Goal: Communication & Community: Participate in discussion

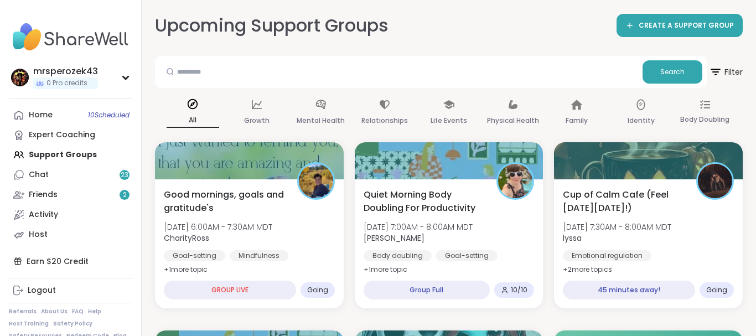
click at [237, 216] on div "Good mornings, goals and gratitude's [DATE] 6:00AM - 7:30AM MDT CharityRoss Goa…" at bounding box center [249, 232] width 171 height 89
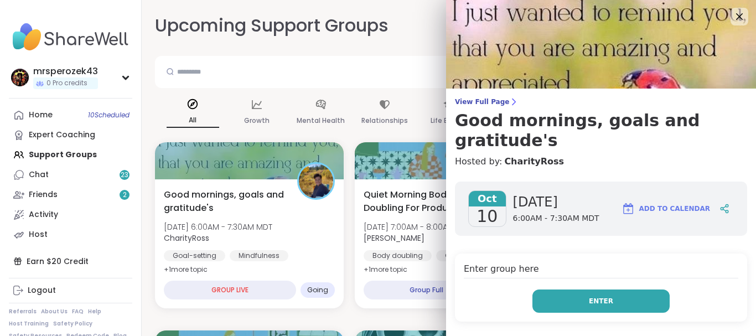
click at [555, 289] on button "Enter" at bounding box center [600, 300] width 137 height 23
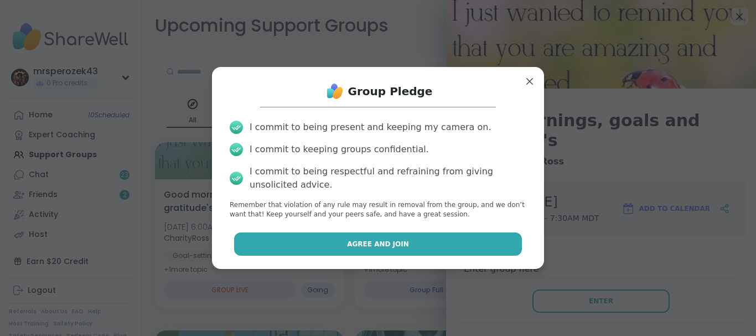
click at [498, 246] on button "Agree and Join" at bounding box center [378, 243] width 288 height 23
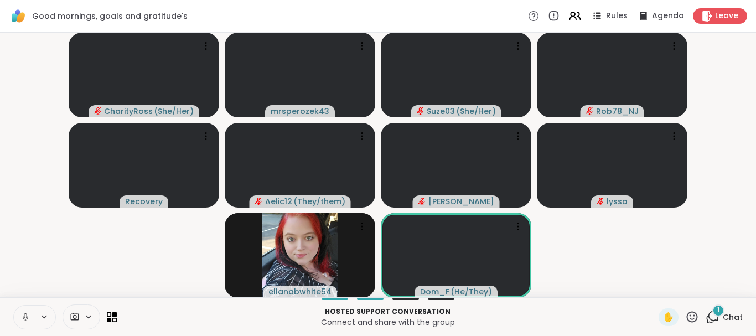
click at [27, 313] on icon at bounding box center [25, 317] width 10 height 10
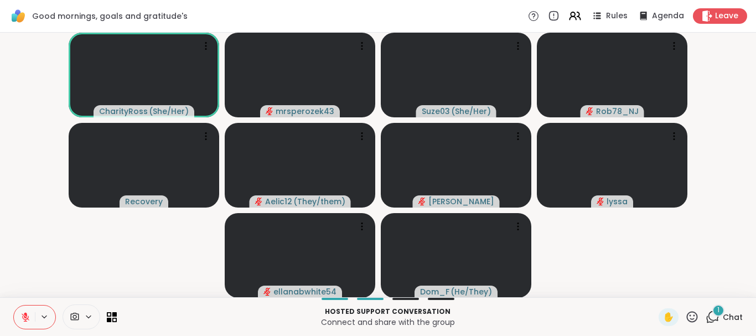
click at [25, 317] on icon at bounding box center [26, 317] width 8 height 8
click at [25, 312] on icon at bounding box center [25, 317] width 10 height 10
click at [717, 306] on div "1" at bounding box center [718, 310] width 12 height 12
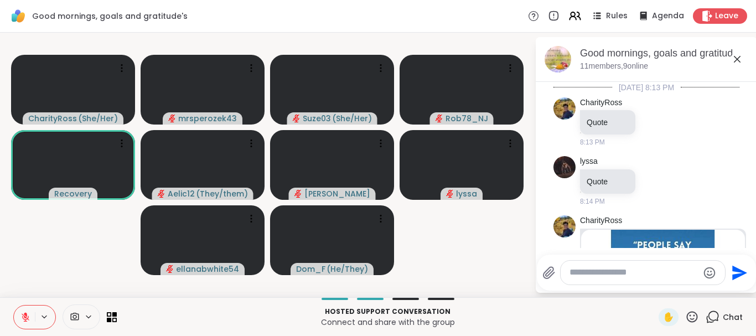
scroll to position [2298, 0]
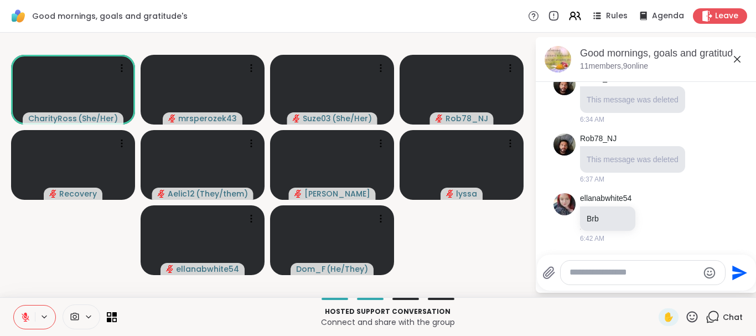
click at [735, 59] on icon at bounding box center [736, 59] width 13 height 13
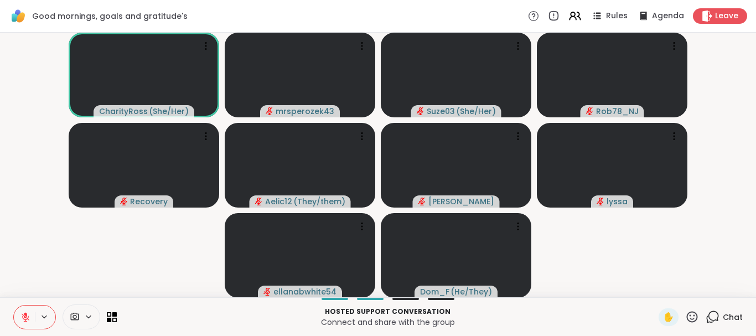
click at [25, 313] on icon at bounding box center [25, 314] width 3 height 4
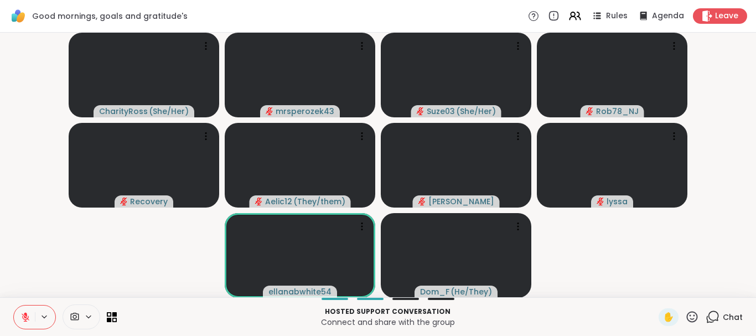
click at [690, 319] on icon at bounding box center [692, 316] width 11 height 11
click at [705, 282] on span "🌟" at bounding box center [708, 287] width 11 height 13
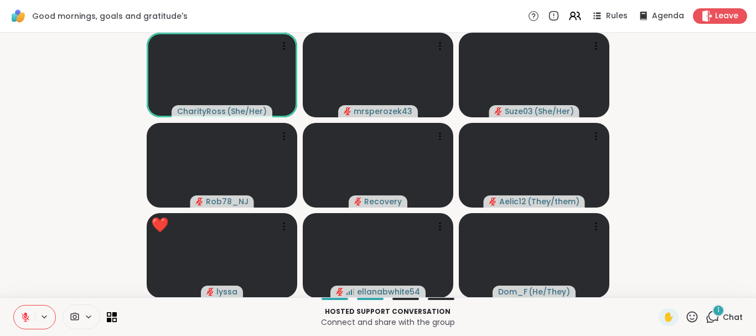
click at [719, 309] on span "1" at bounding box center [718, 309] width 2 height 9
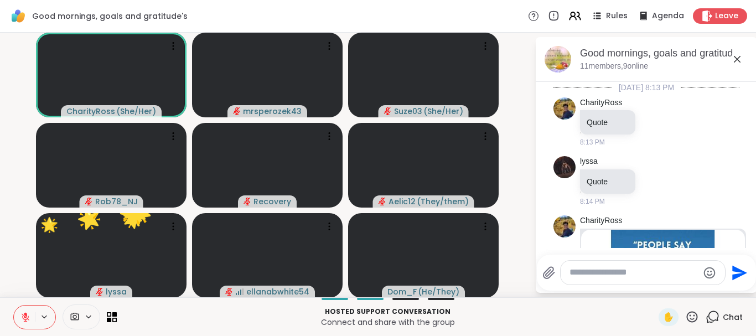
scroll to position [2412, 0]
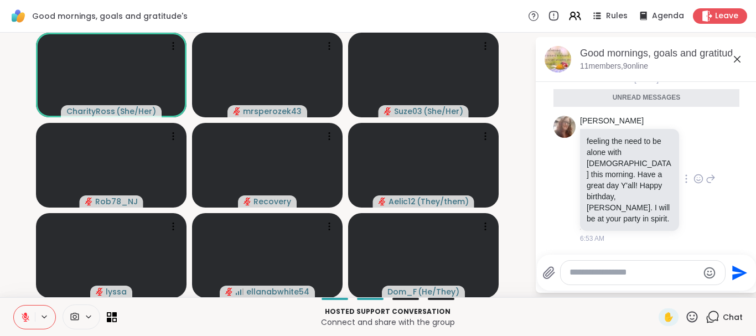
click at [709, 185] on icon at bounding box center [710, 178] width 10 height 13
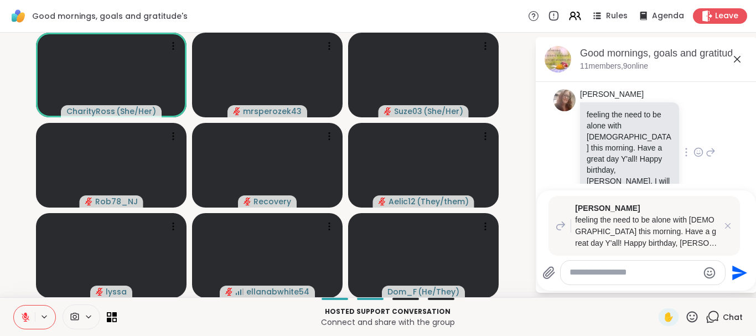
type textarea "*"
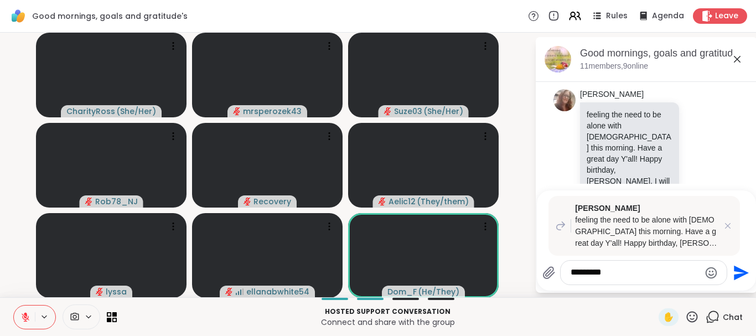
type textarea "*********"
click at [736, 271] on icon "Send" at bounding box center [741, 272] width 15 height 15
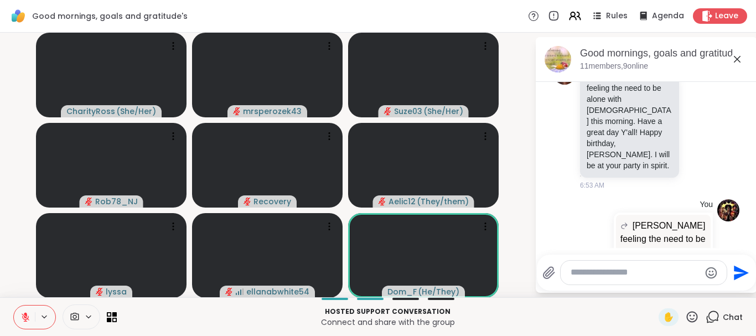
scroll to position [2509, 0]
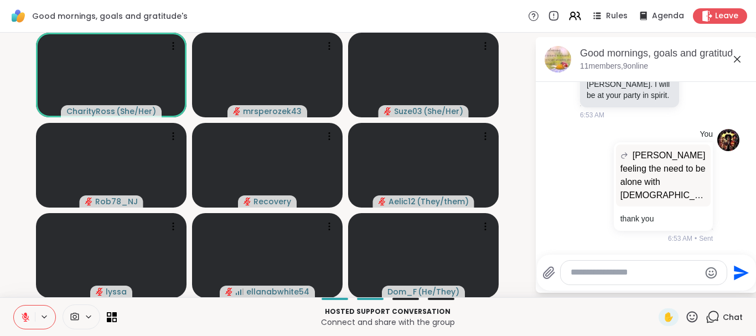
click at [735, 57] on icon at bounding box center [737, 59] width 7 height 7
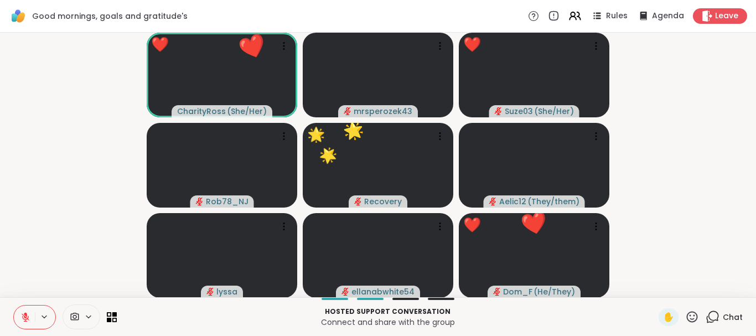
click at [693, 316] on icon at bounding box center [692, 317] width 14 height 14
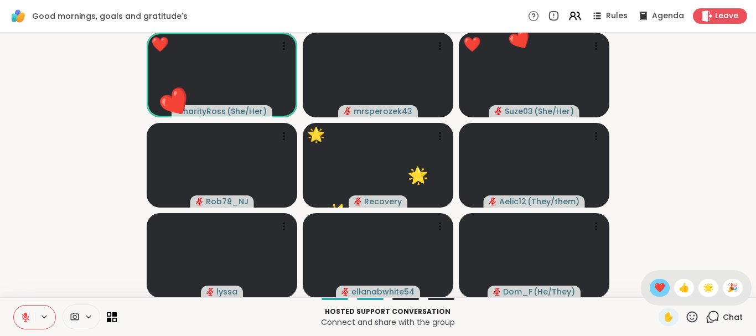
click at [656, 289] on span "❤️" at bounding box center [659, 287] width 11 height 13
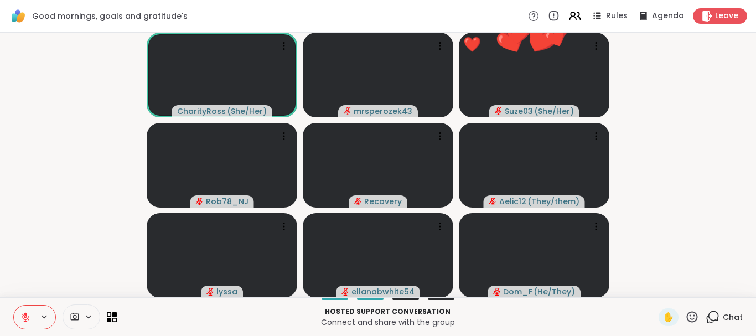
click at [690, 315] on icon at bounding box center [692, 316] width 11 height 11
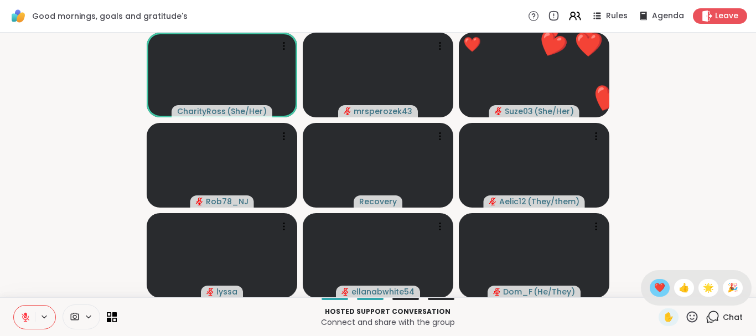
click at [654, 286] on span "❤️" at bounding box center [659, 287] width 11 height 13
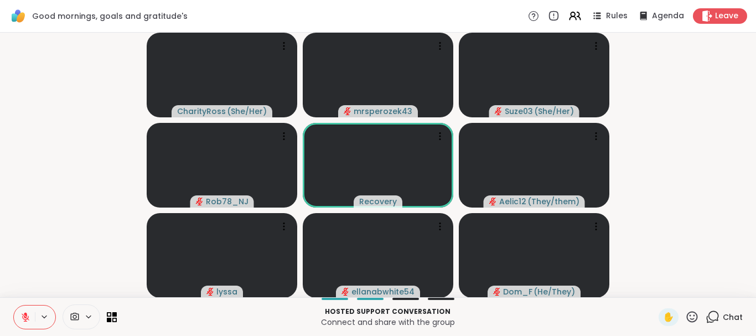
click at [713, 310] on icon at bounding box center [712, 317] width 14 height 14
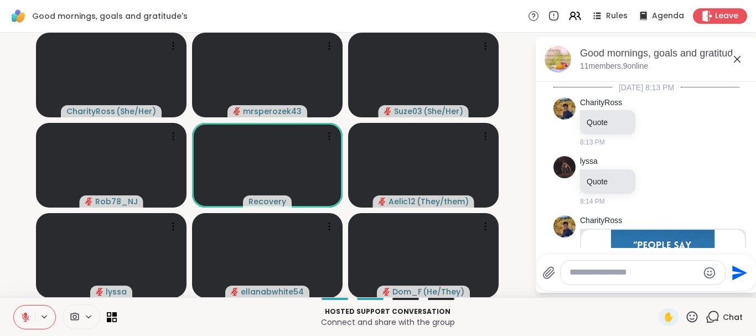
scroll to position [2498, 0]
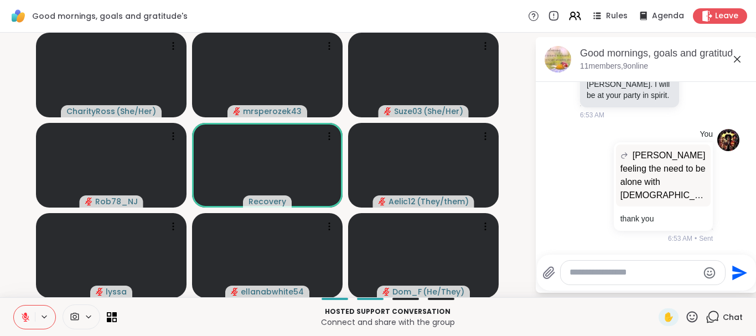
click at [736, 61] on icon at bounding box center [736, 59] width 13 height 13
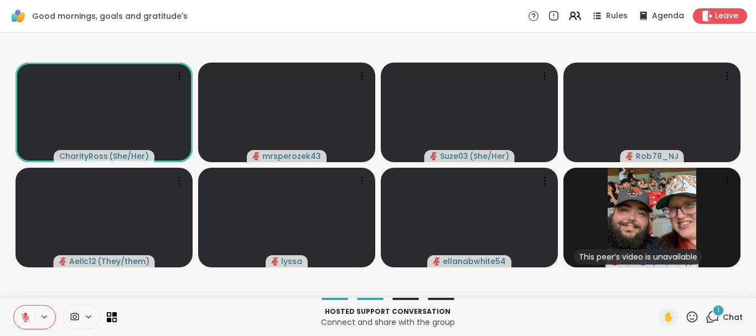
click at [717, 306] on div "1" at bounding box center [718, 310] width 12 height 12
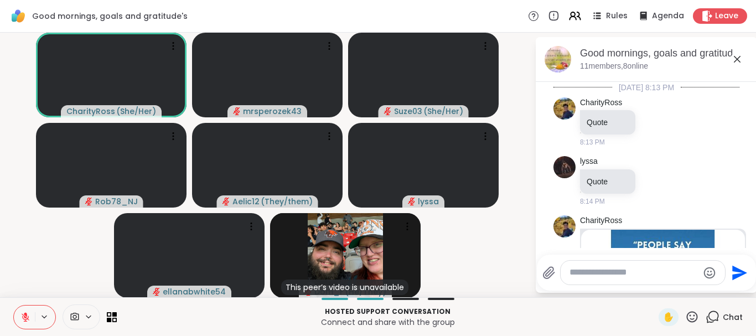
scroll to position [2611, 0]
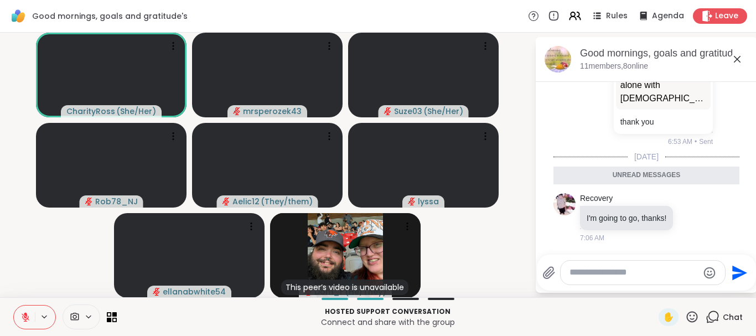
click at [736, 59] on icon at bounding box center [737, 59] width 7 height 7
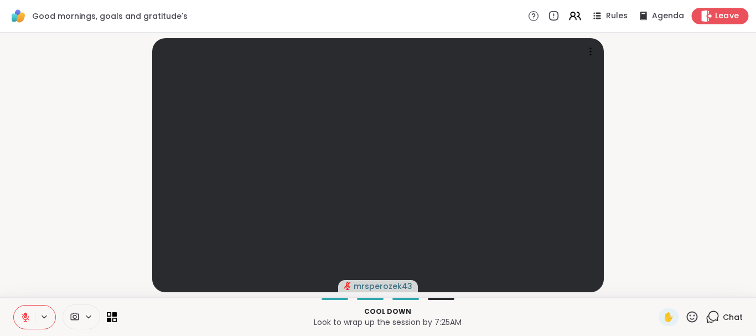
click at [722, 13] on span "Leave" at bounding box center [727, 17] width 24 height 12
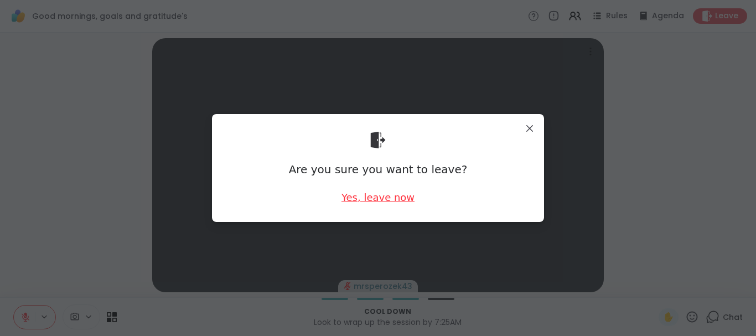
click at [372, 199] on div "Yes, leave now" at bounding box center [377, 197] width 73 height 14
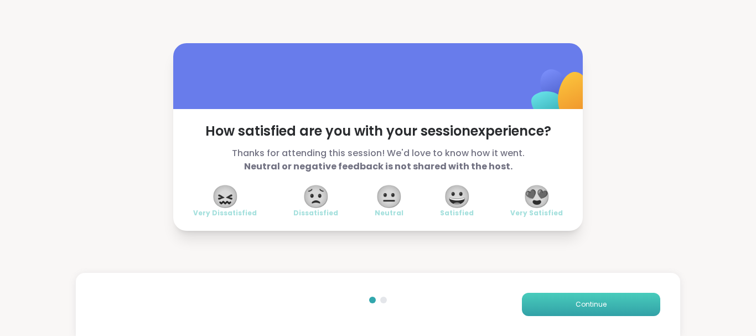
click at [604, 307] on span "Continue" at bounding box center [590, 304] width 31 height 10
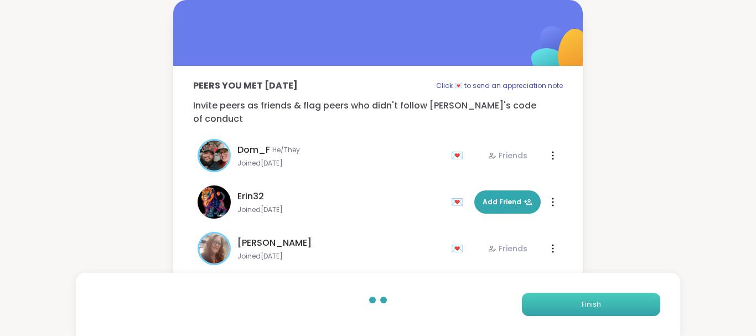
click at [591, 301] on span "Finish" at bounding box center [590, 304] width 19 height 10
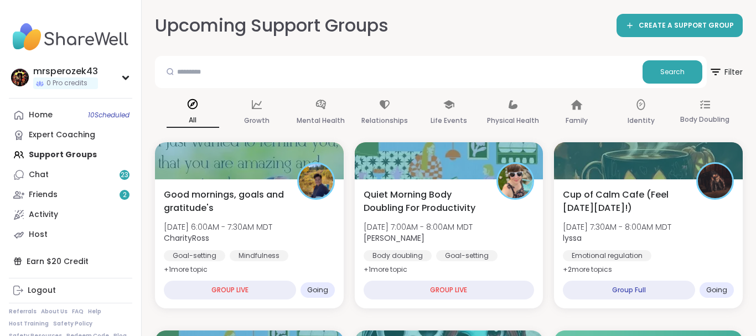
click at [594, 28] on div "Upcoming Support Groups CREATE A SUPPORT GROUP" at bounding box center [448, 25] width 587 height 25
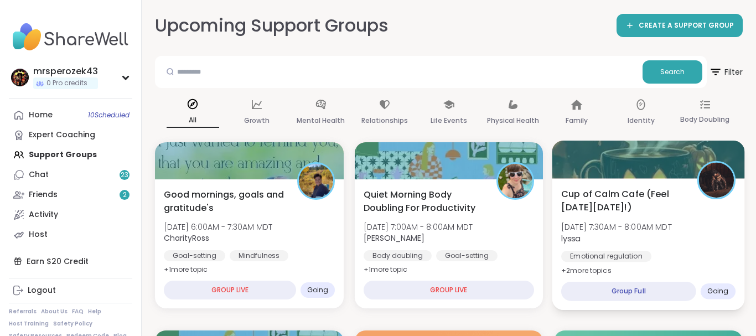
click at [609, 199] on span "Cup of Calm Cafe (Feel [DATE][DATE]!)" at bounding box center [622, 200] width 123 height 27
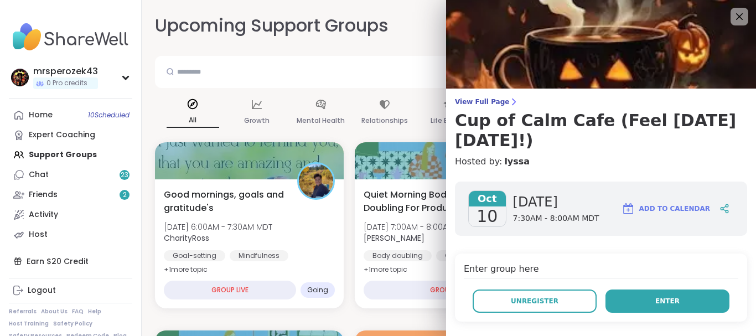
click at [623, 289] on button "Enter" at bounding box center [667, 300] width 124 height 23
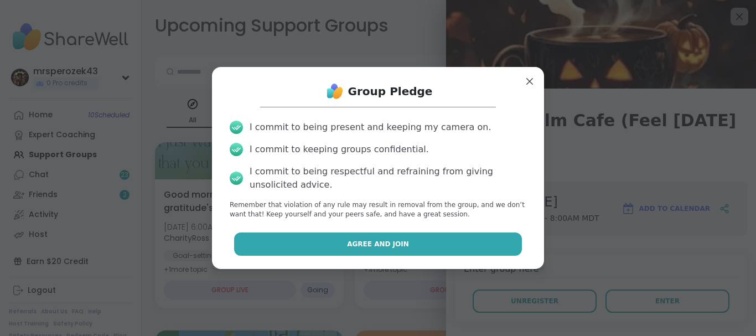
click at [429, 246] on button "Agree and Join" at bounding box center [378, 243] width 288 height 23
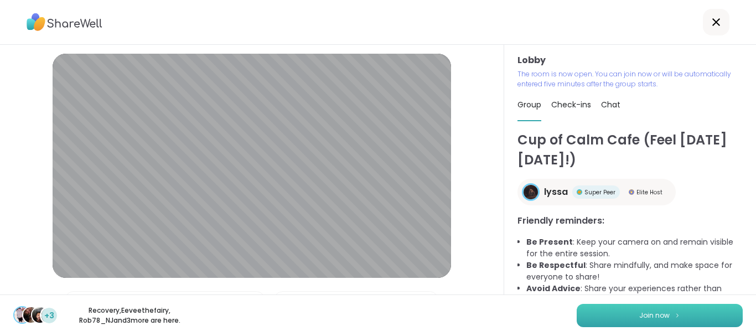
click at [598, 316] on button "Join now" at bounding box center [659, 315] width 166 height 23
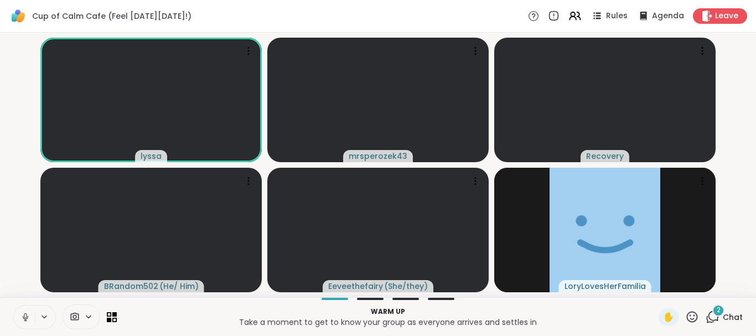
click at [24, 314] on icon at bounding box center [25, 317] width 10 height 10
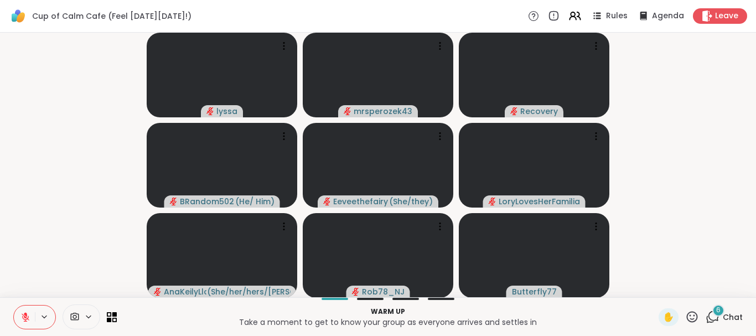
click at [715, 305] on div "Warm up Take a moment to get to know your group as everyone arrives and settles…" at bounding box center [378, 316] width 756 height 39
click at [716, 310] on div "6" at bounding box center [718, 310] width 12 height 12
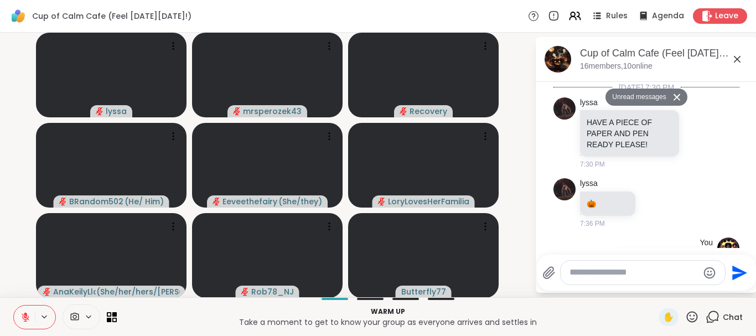
scroll to position [1578, 0]
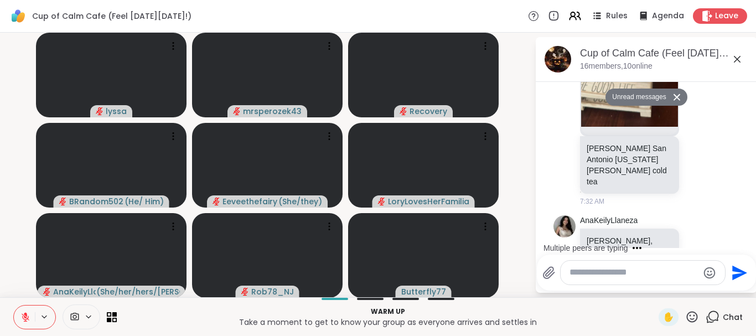
click at [606, 271] on textarea "Type your message" at bounding box center [633, 273] width 129 height 12
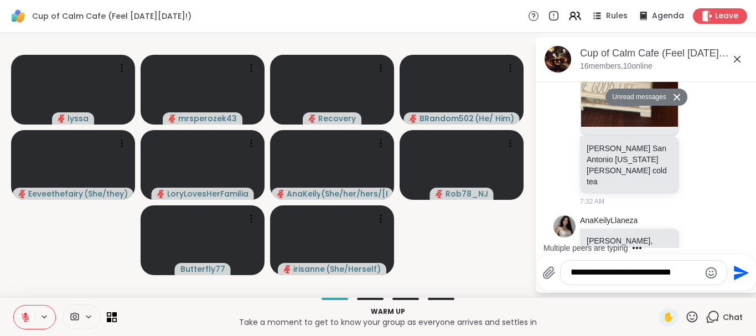
type textarea "**********"
click at [735, 269] on icon "Send" at bounding box center [741, 272] width 15 height 15
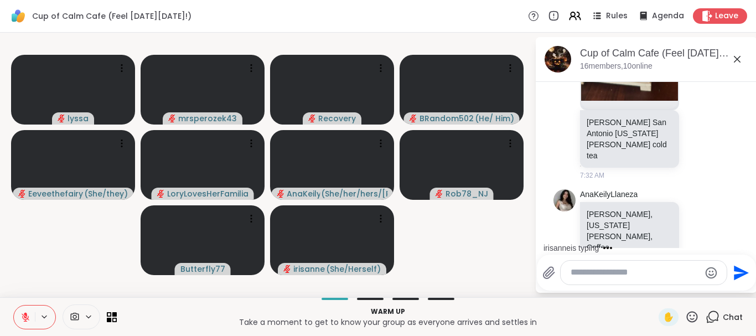
scroll to position [1622, 0]
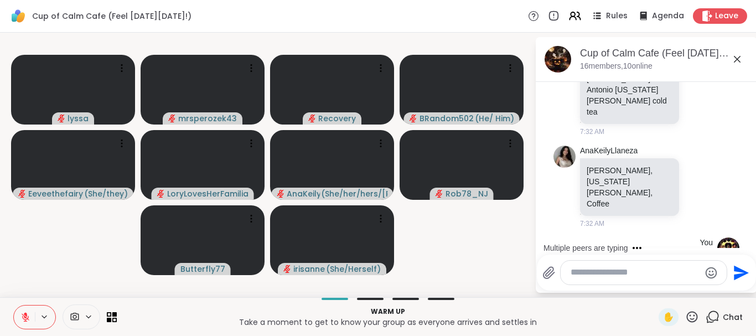
click at [737, 58] on icon at bounding box center [736, 59] width 13 height 13
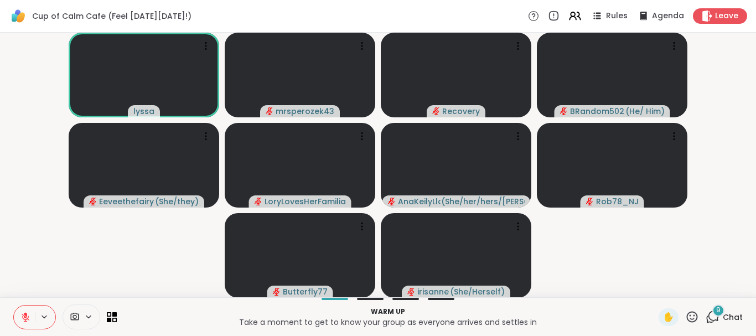
click at [719, 310] on span "9" at bounding box center [718, 309] width 4 height 9
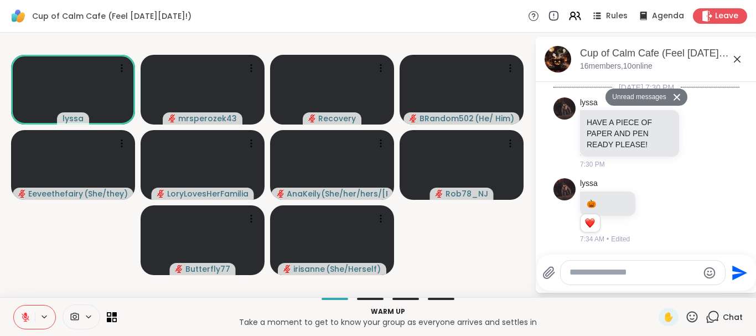
scroll to position [2582, 0]
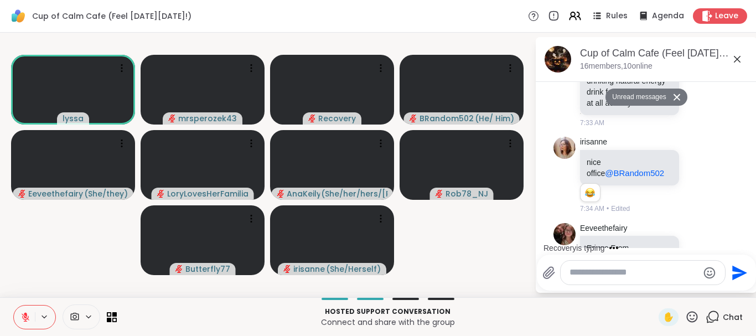
click at [736, 58] on icon at bounding box center [736, 59] width 13 height 13
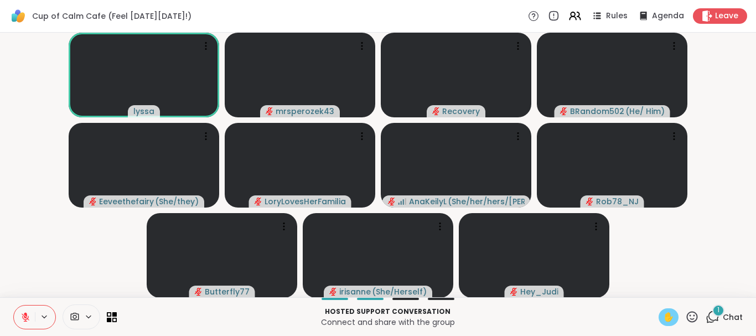
click at [666, 313] on span "✋" at bounding box center [668, 316] width 11 height 13
click at [25, 313] on icon at bounding box center [25, 314] width 3 height 4
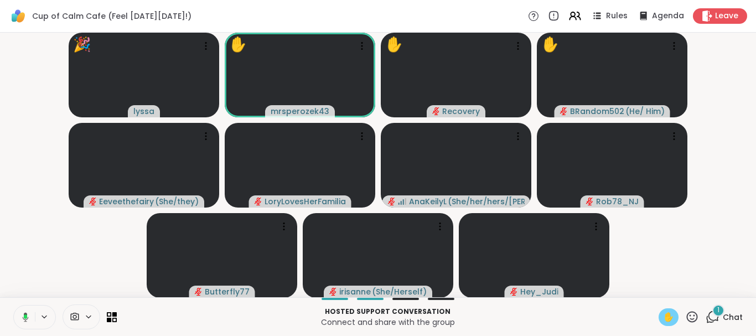
click at [24, 312] on icon at bounding box center [24, 317] width 10 height 10
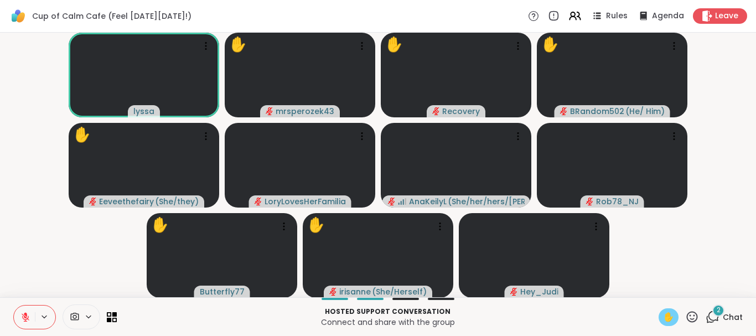
click at [664, 315] on span "✋" at bounding box center [668, 316] width 11 height 13
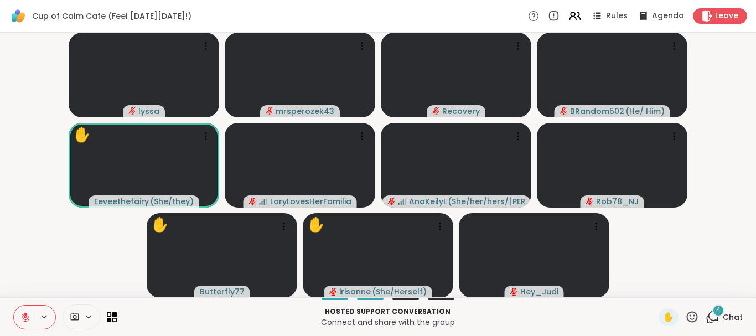
click at [719, 311] on span "4" at bounding box center [718, 309] width 4 height 9
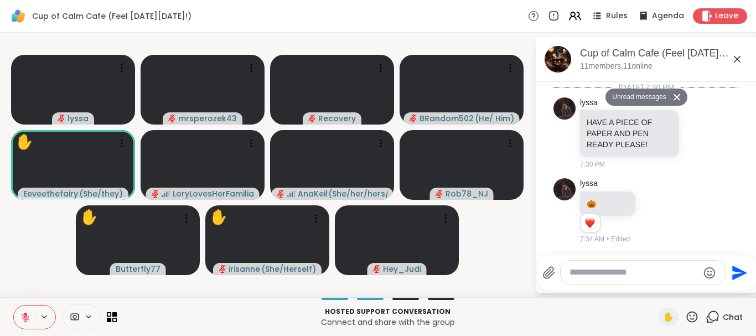
scroll to position [3000, 0]
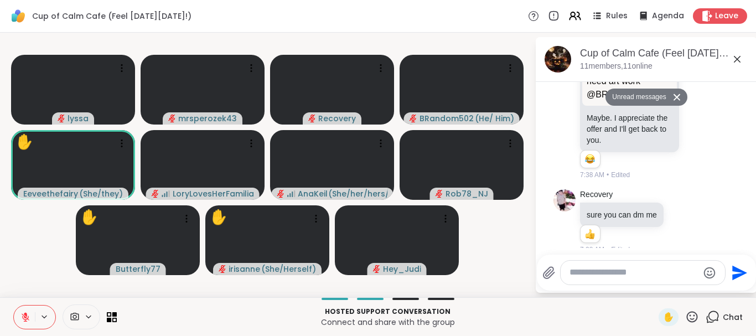
click at [735, 55] on icon at bounding box center [736, 59] width 13 height 13
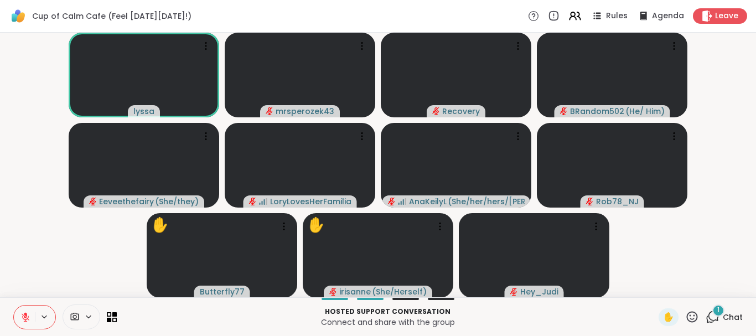
click at [717, 308] on div "1" at bounding box center [718, 310] width 12 height 12
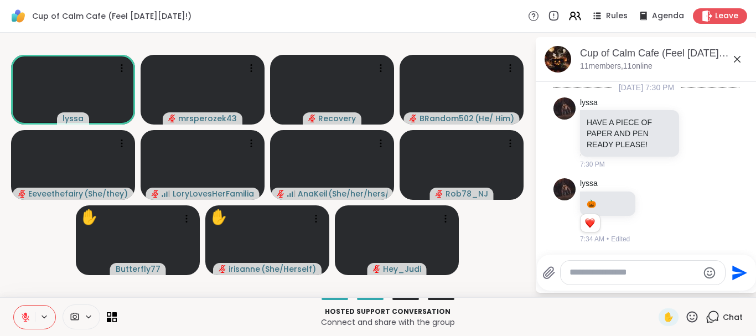
scroll to position [3124, 0]
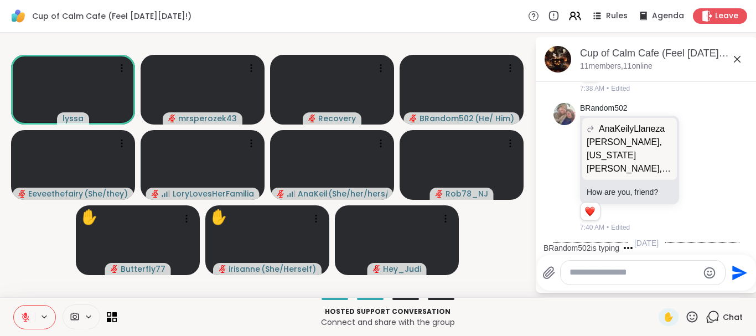
click at [736, 58] on icon at bounding box center [737, 59] width 7 height 7
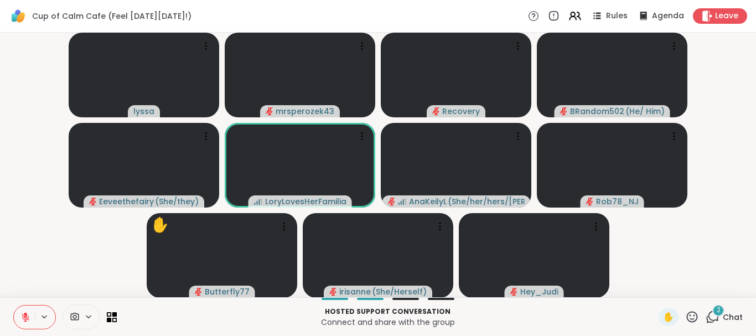
click at [717, 309] on span "2" at bounding box center [718, 309] width 4 height 9
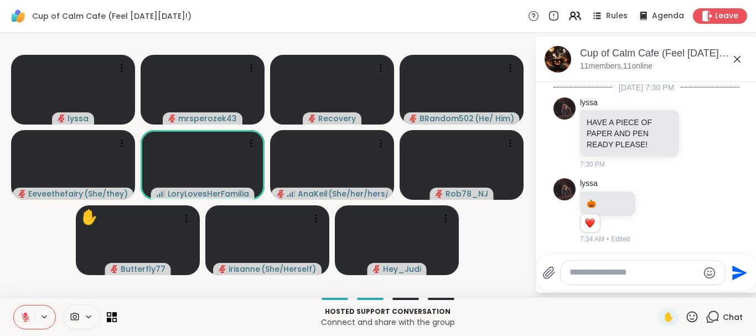
scroll to position [3317, 0]
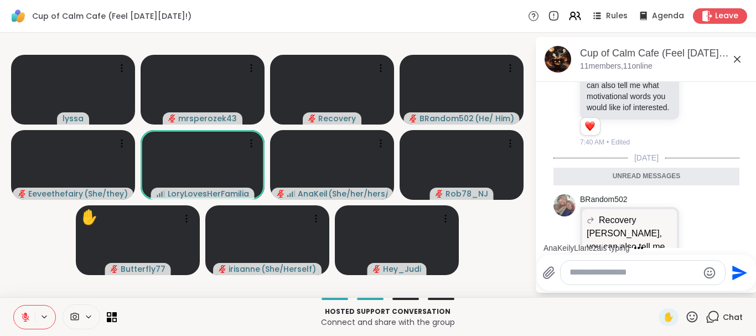
click at [736, 55] on icon at bounding box center [736, 59] width 13 height 13
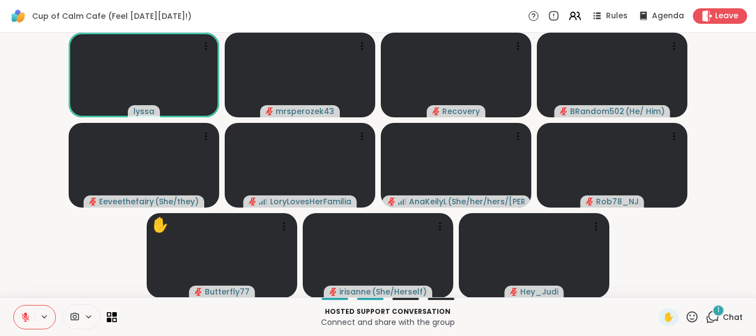
click at [718, 310] on span "1" at bounding box center [718, 309] width 2 height 9
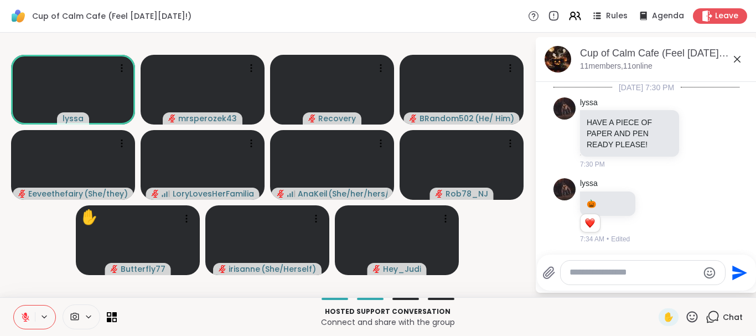
scroll to position [3447, 0]
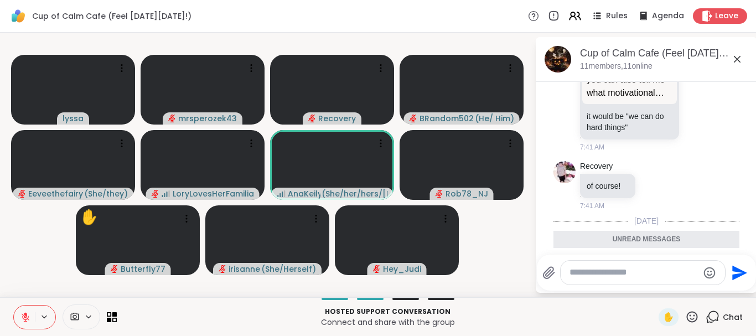
click at [736, 57] on icon at bounding box center [736, 59] width 13 height 13
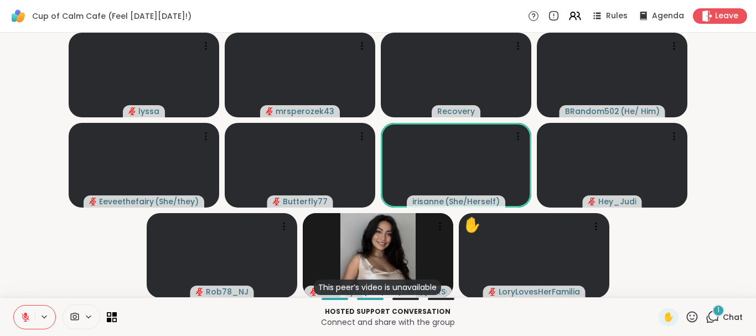
click at [20, 314] on button at bounding box center [24, 316] width 21 height 23
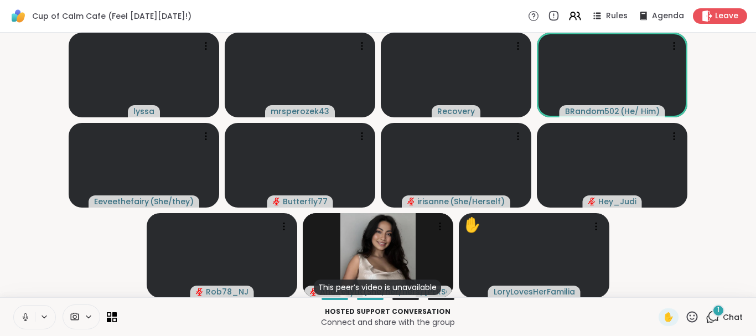
click at [25, 312] on icon at bounding box center [25, 317] width 10 height 10
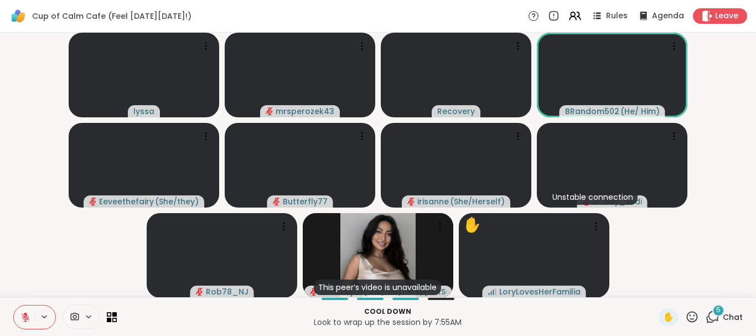
click at [23, 320] on icon at bounding box center [25, 317] width 10 height 10
click at [23, 313] on icon at bounding box center [25, 317] width 10 height 10
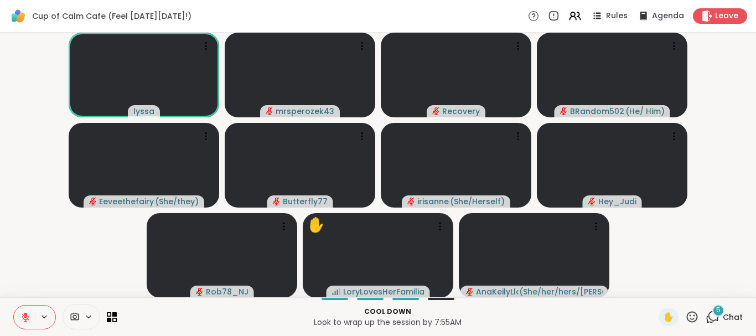
click at [718, 308] on span "5" at bounding box center [718, 309] width 4 height 9
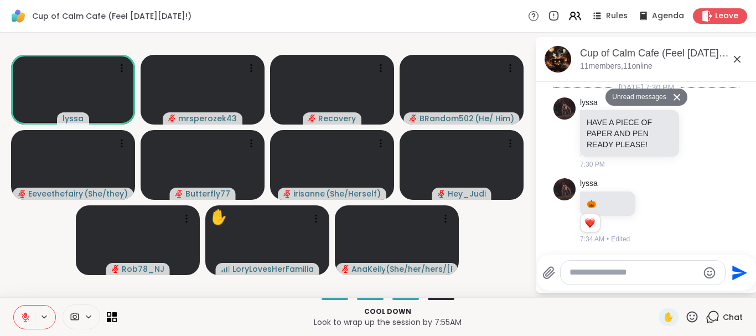
scroll to position [4097, 0]
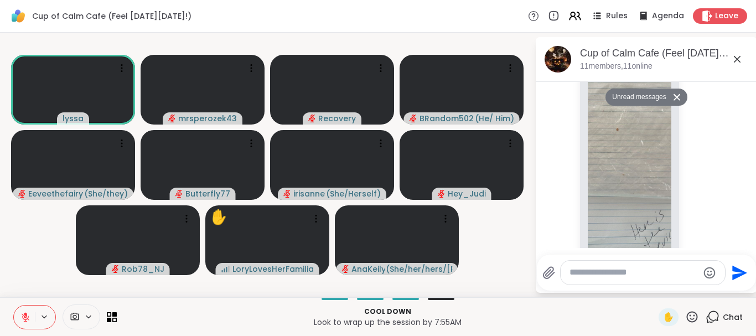
click at [734, 60] on icon at bounding box center [736, 59] width 13 height 13
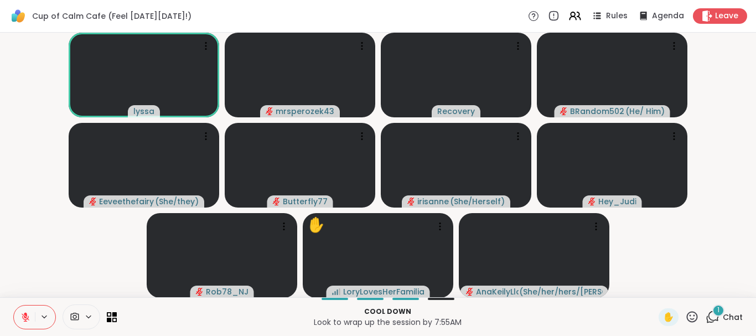
click at [22, 315] on icon at bounding box center [25, 317] width 10 height 10
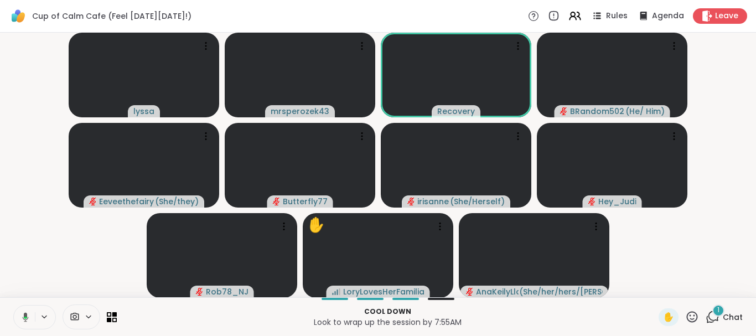
click at [24, 291] on video-player-container "lyssa mrsperozek43 Recovery BRandom502 ( He/ Him ) Eeveethefairy ( She/they ) B…" at bounding box center [378, 165] width 742 height 256
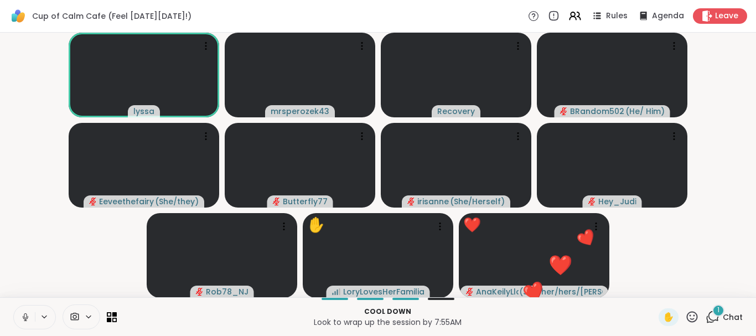
click at [25, 313] on icon at bounding box center [25, 317] width 10 height 10
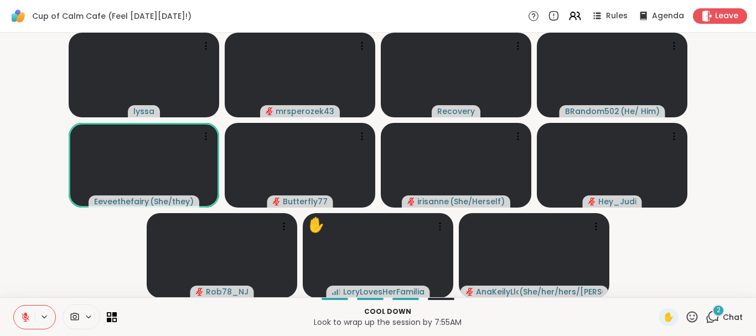
click at [22, 313] on icon at bounding box center [25, 317] width 10 height 10
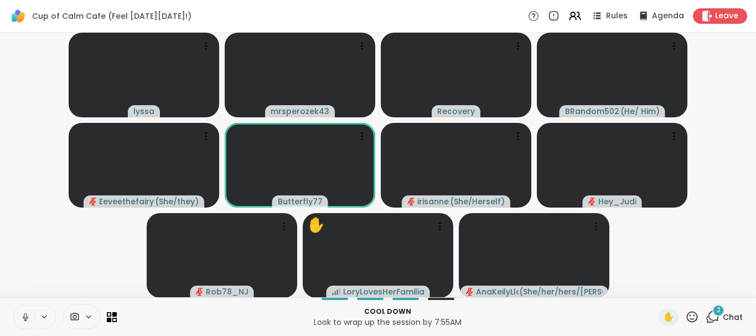
click at [25, 315] on icon at bounding box center [25, 317] width 10 height 10
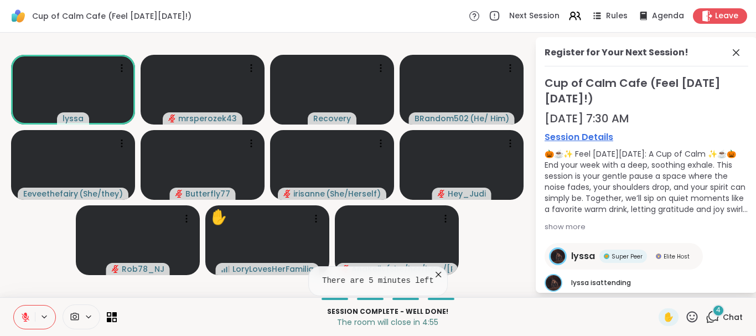
click at [23, 313] on icon at bounding box center [25, 317] width 10 height 10
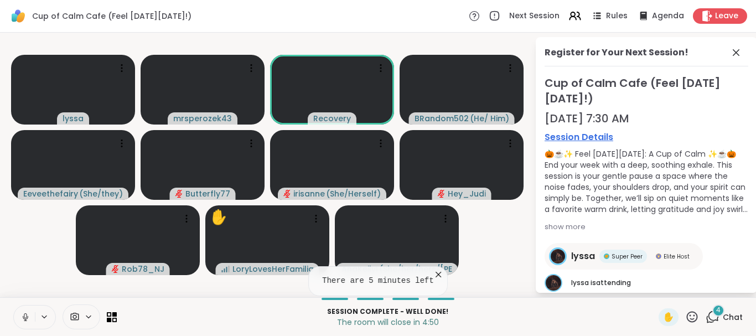
click at [23, 317] on icon at bounding box center [26, 316] width 6 height 3
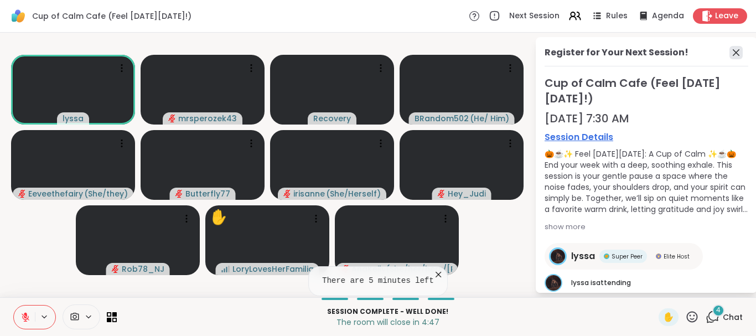
click at [735, 49] on icon at bounding box center [735, 52] width 13 height 13
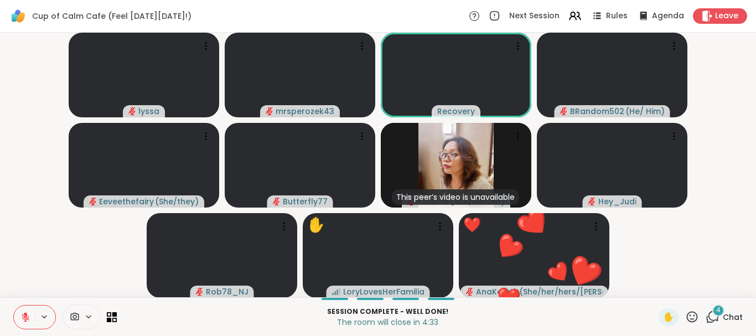
click at [23, 314] on icon at bounding box center [25, 317] width 10 height 10
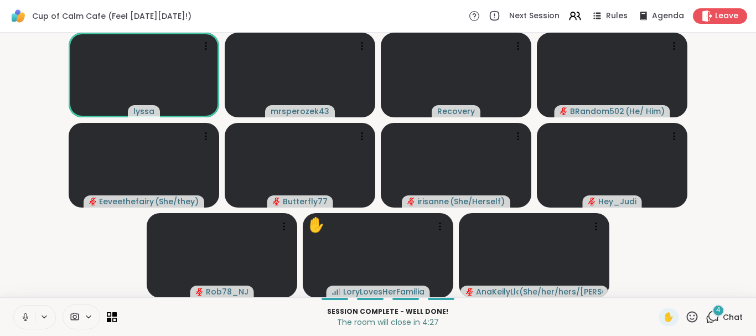
click at [24, 311] on button at bounding box center [24, 316] width 21 height 23
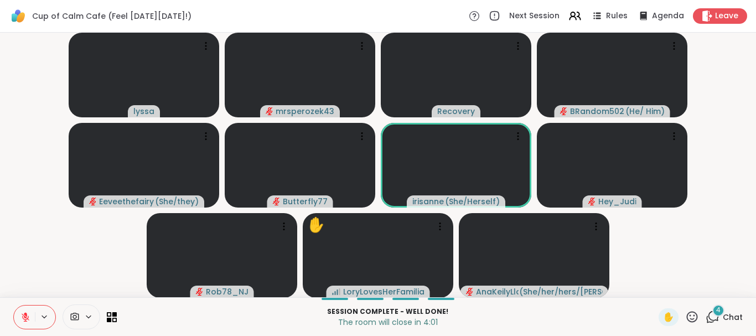
click at [25, 311] on button at bounding box center [24, 316] width 21 height 23
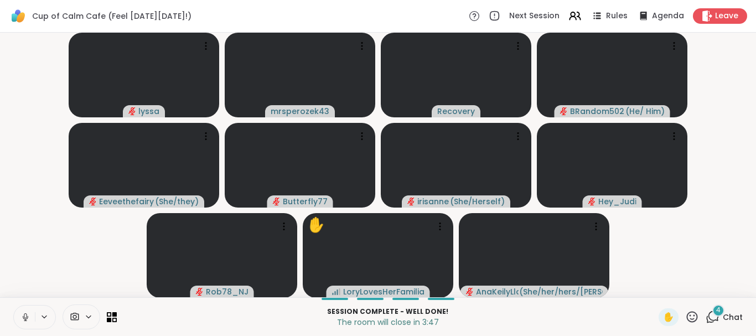
click at [24, 315] on icon at bounding box center [25, 317] width 10 height 10
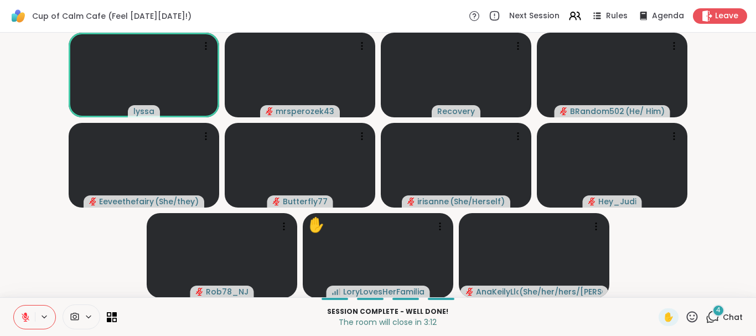
click at [24, 316] on icon at bounding box center [25, 317] width 10 height 10
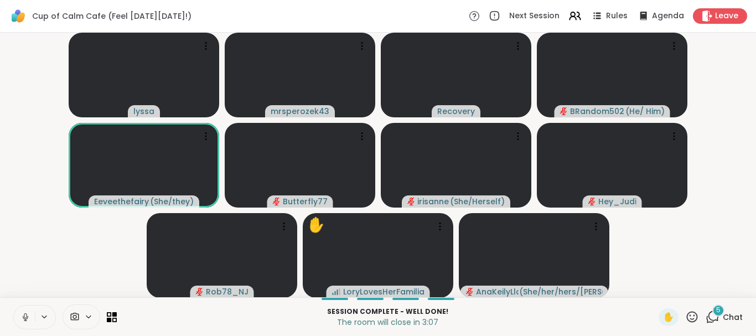
click at [24, 316] on icon at bounding box center [25, 317] width 10 height 10
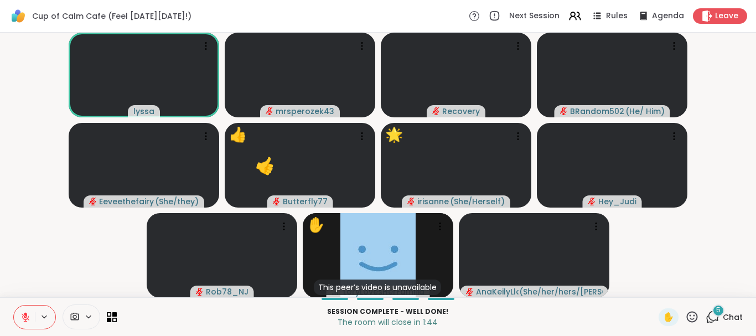
click at [716, 312] on div "5" at bounding box center [718, 310] width 12 height 12
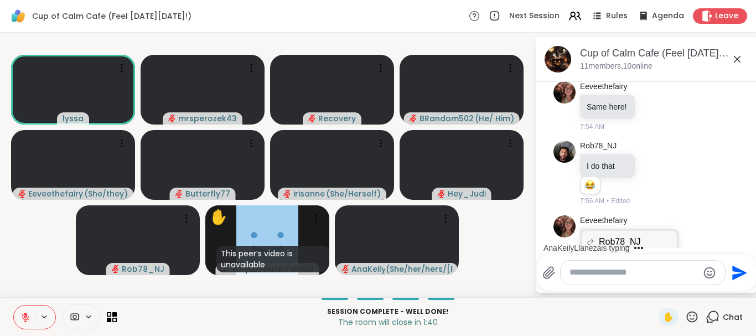
scroll to position [4578, 0]
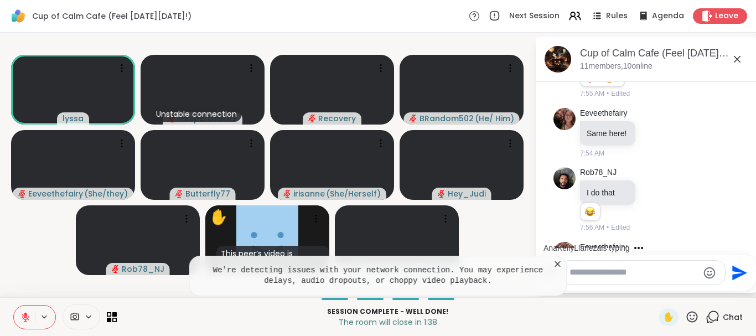
click at [735, 58] on icon at bounding box center [737, 59] width 7 height 7
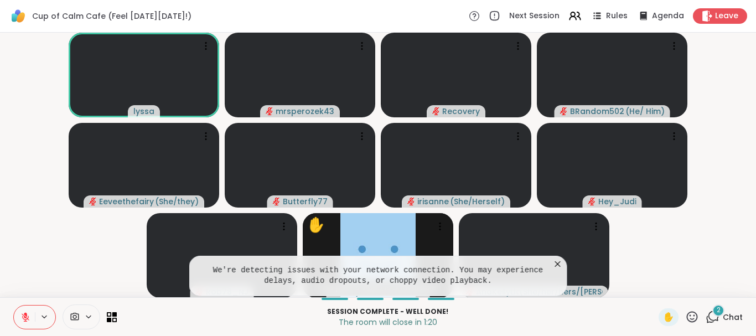
click at [718, 308] on span "2" at bounding box center [718, 309] width 4 height 9
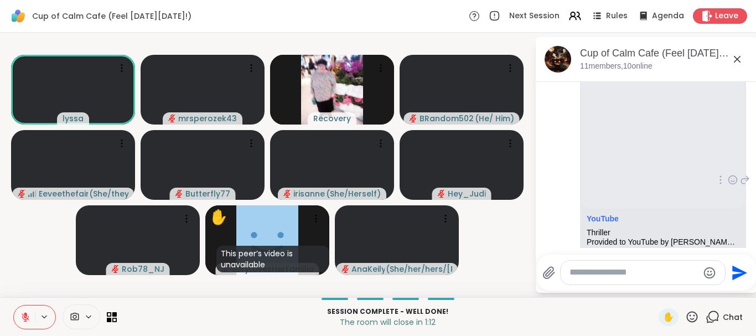
scroll to position [4999, 0]
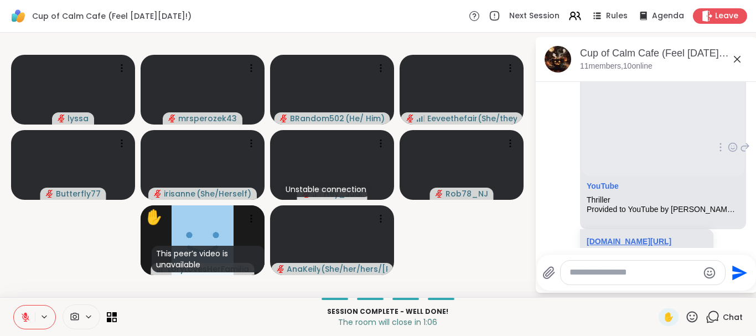
click at [635, 237] on link "[DOMAIN_NAME][URL]" at bounding box center [628, 241] width 85 height 9
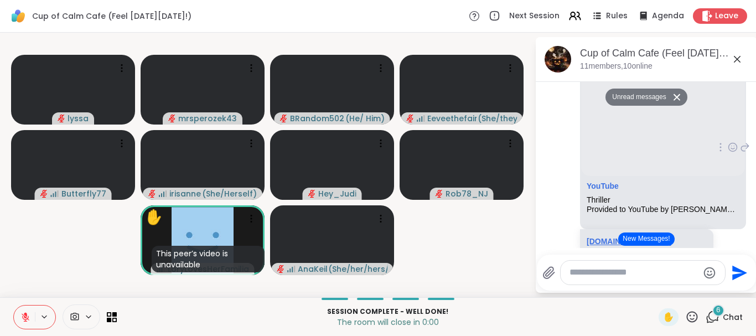
scroll to position [5320, 0]
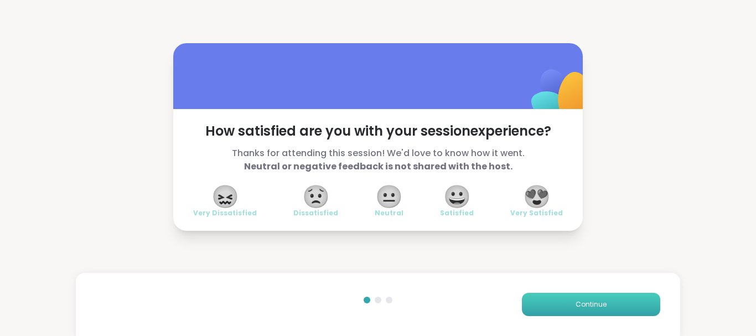
click at [589, 299] on span "Continue" at bounding box center [590, 304] width 31 height 10
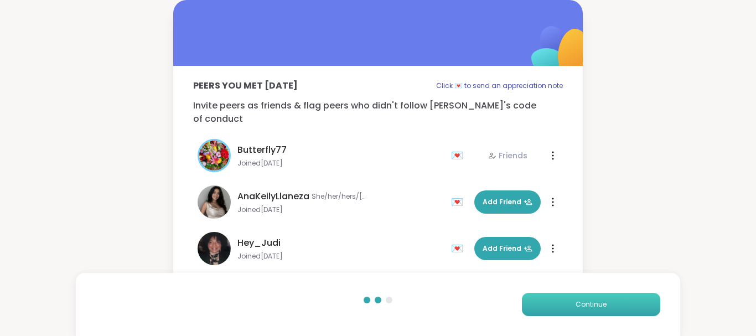
click at [556, 300] on button "Continue" at bounding box center [591, 304] width 138 height 23
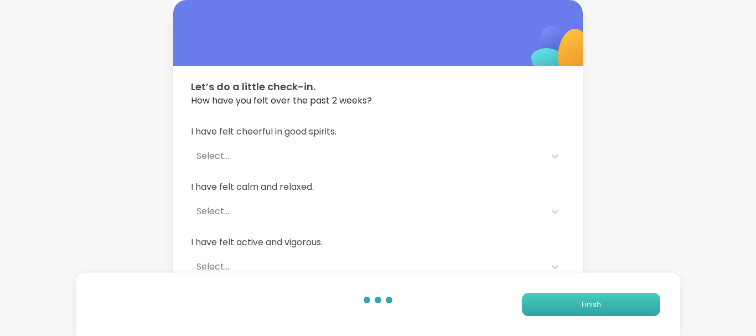
click at [612, 302] on button "Finish" at bounding box center [591, 304] width 138 height 23
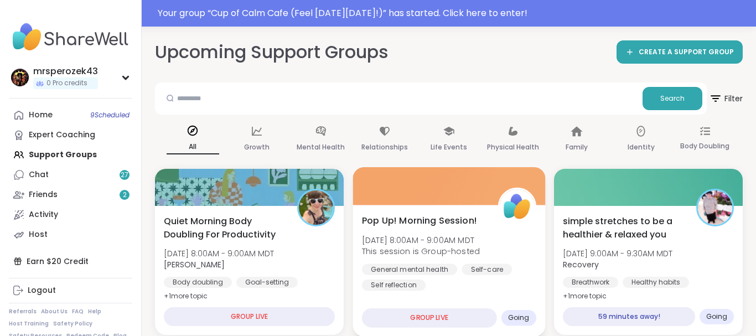
click at [440, 258] on div "Pop Up! Morning Session! [DATE] 8:00AM - 9:00AM MDT This session is Group-hoste…" at bounding box center [449, 252] width 174 height 77
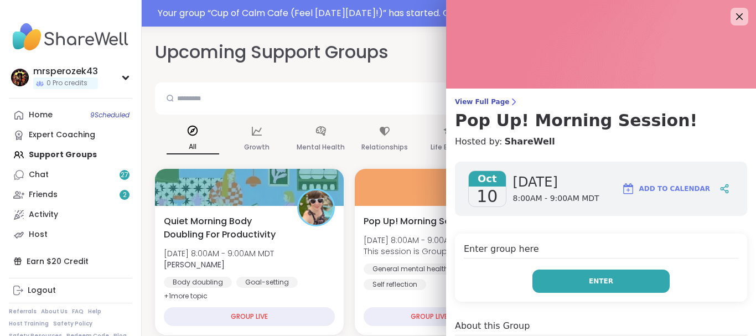
click at [572, 278] on button "Enter" at bounding box center [600, 280] width 137 height 23
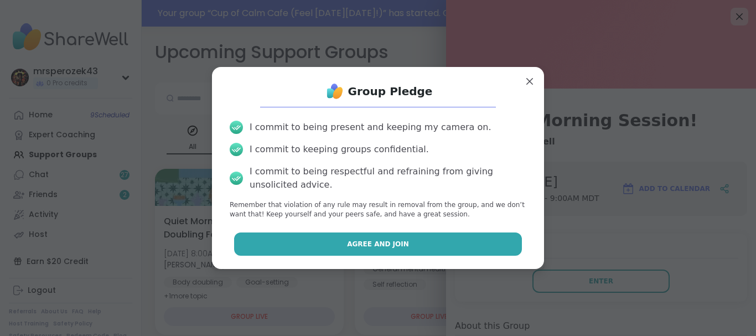
click at [415, 239] on button "Agree and Join" at bounding box center [378, 243] width 288 height 23
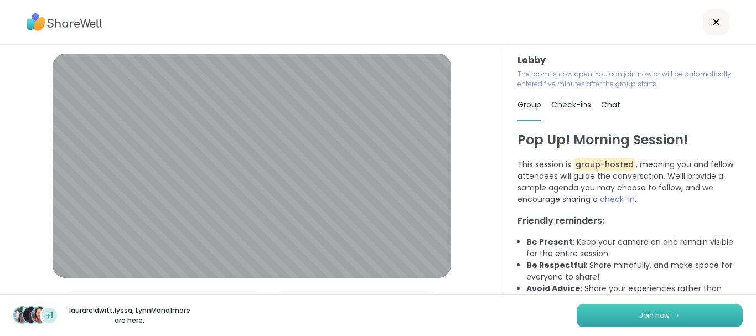
click at [605, 310] on button "Join now" at bounding box center [659, 315] width 166 height 23
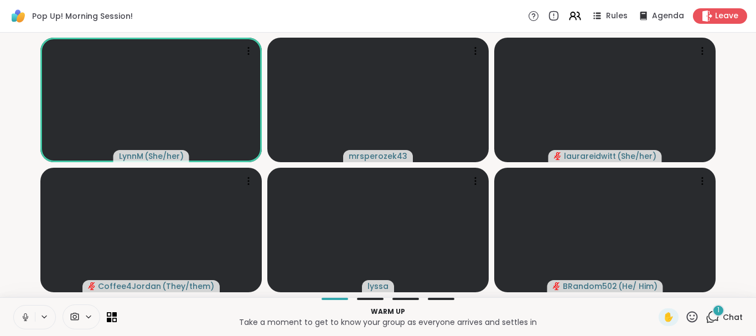
click at [25, 315] on icon at bounding box center [25, 317] width 10 height 10
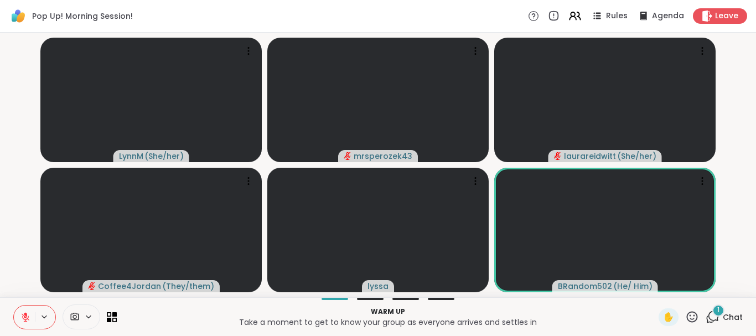
click at [27, 315] on icon at bounding box center [25, 317] width 10 height 10
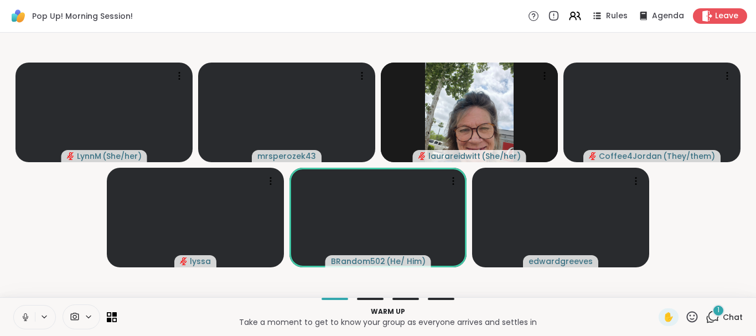
click at [26, 316] on icon at bounding box center [25, 317] width 10 height 10
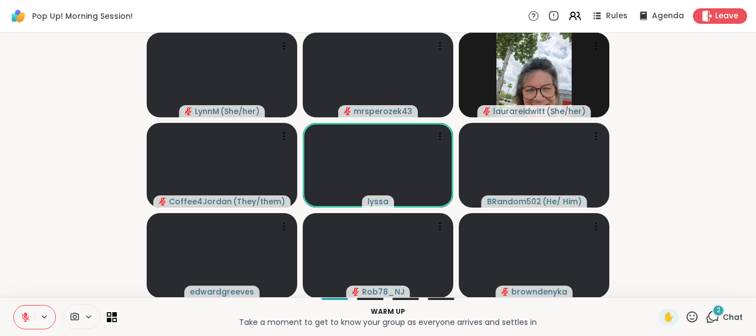
click at [716, 311] on div "2" at bounding box center [718, 310] width 12 height 12
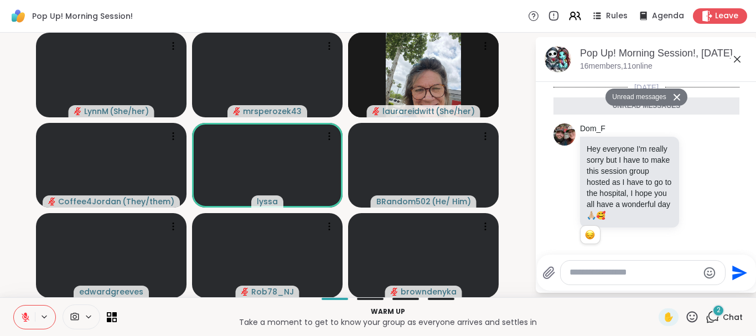
scroll to position [327, 0]
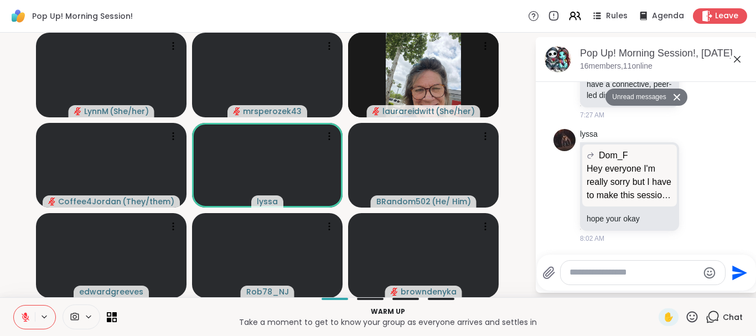
click at [737, 59] on icon at bounding box center [737, 59] width 7 height 7
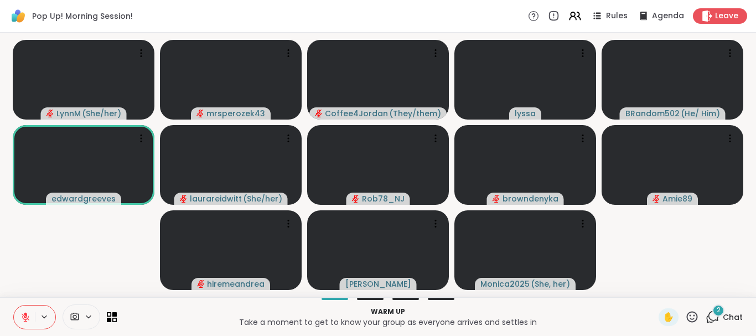
click at [716, 308] on div "2" at bounding box center [718, 310] width 12 height 12
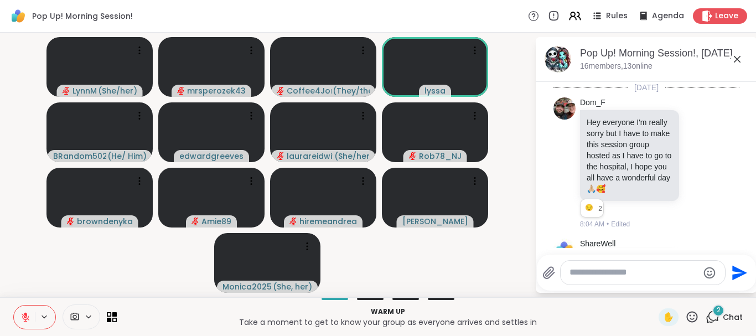
scroll to position [543, 0]
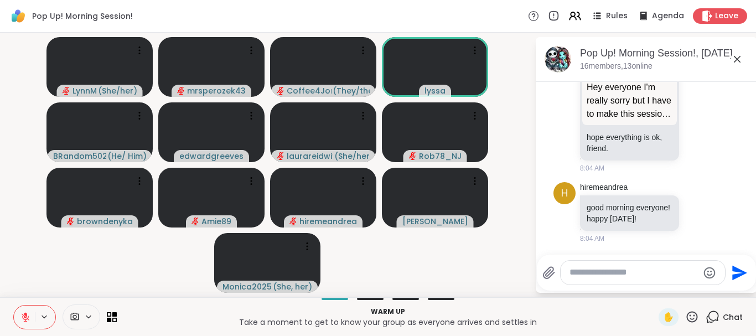
click at [737, 58] on icon at bounding box center [737, 59] width 7 height 7
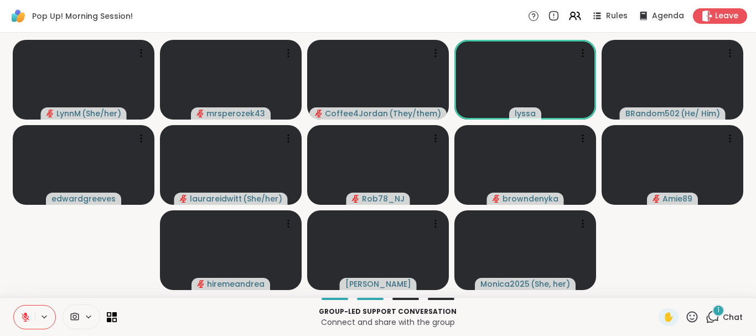
click at [717, 309] on div "1" at bounding box center [718, 310] width 12 height 12
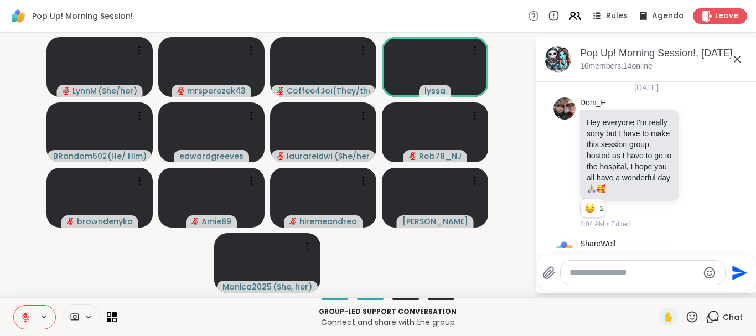
scroll to position [677, 0]
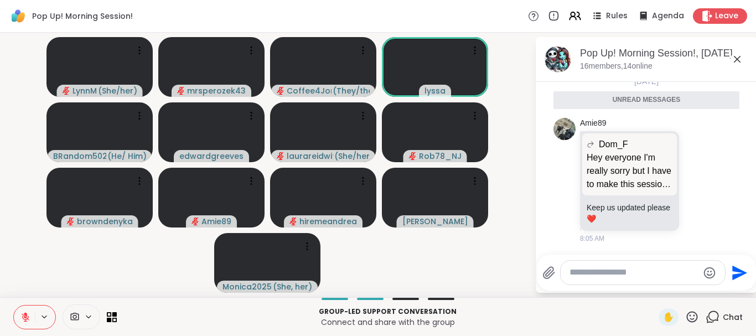
click at [737, 57] on icon at bounding box center [736, 59] width 13 height 13
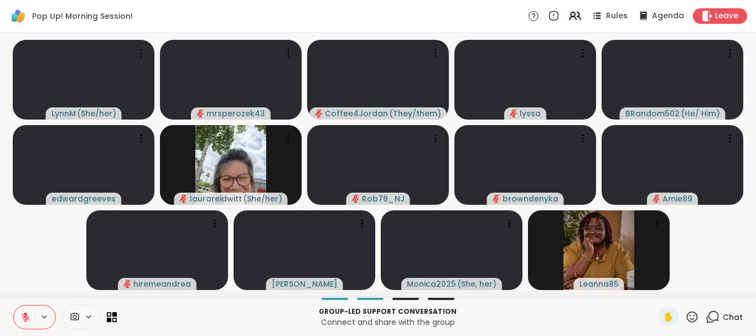
click at [20, 314] on icon at bounding box center [25, 317] width 10 height 10
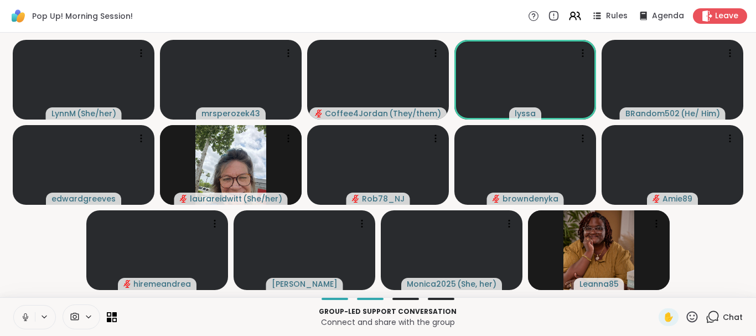
click at [24, 311] on button at bounding box center [24, 316] width 21 height 23
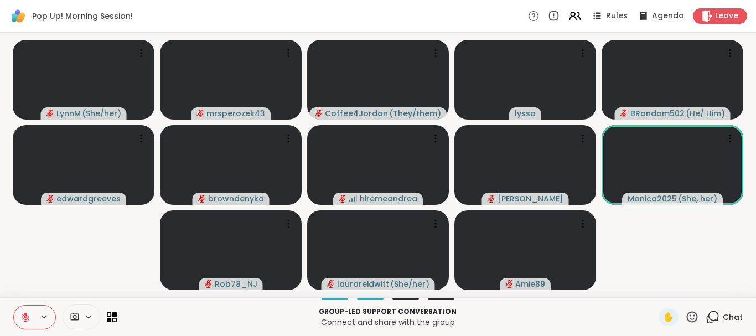
click at [635, 219] on video-player-container "[PERSON_NAME] ( She/her ) mrsperozek43 Coffee4Jordan ( They/them ) lyssa BRando…" at bounding box center [378, 165] width 742 height 256
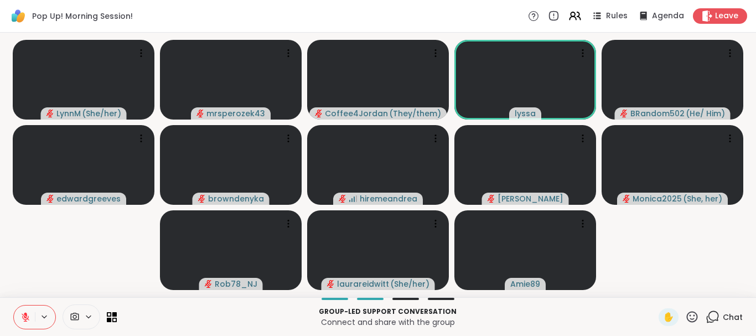
click at [691, 312] on icon at bounding box center [692, 316] width 11 height 11
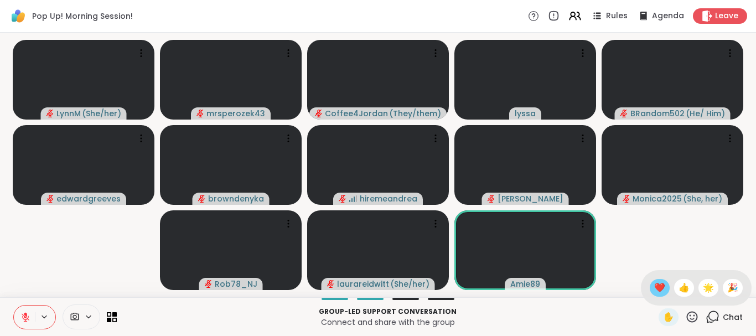
click at [658, 287] on span "❤️" at bounding box center [659, 287] width 11 height 13
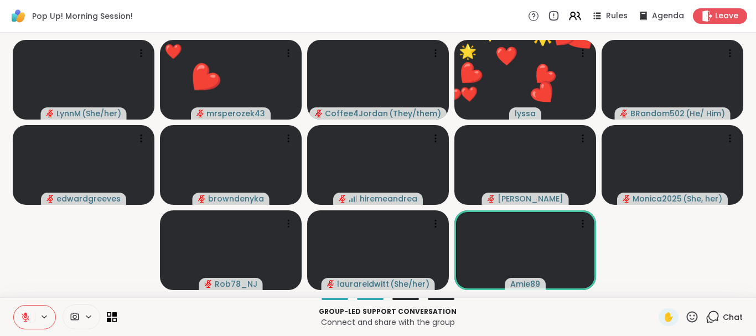
click at [690, 314] on icon at bounding box center [692, 317] width 14 height 14
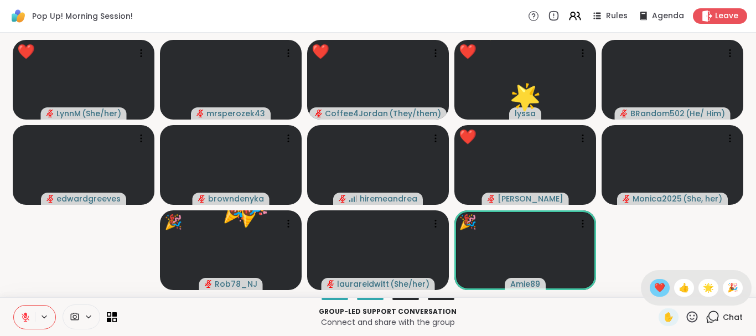
click at [654, 284] on span "❤️" at bounding box center [659, 287] width 11 height 13
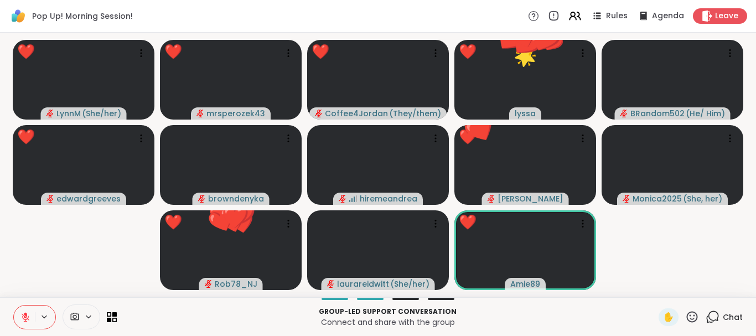
click at [693, 314] on icon at bounding box center [692, 317] width 14 height 14
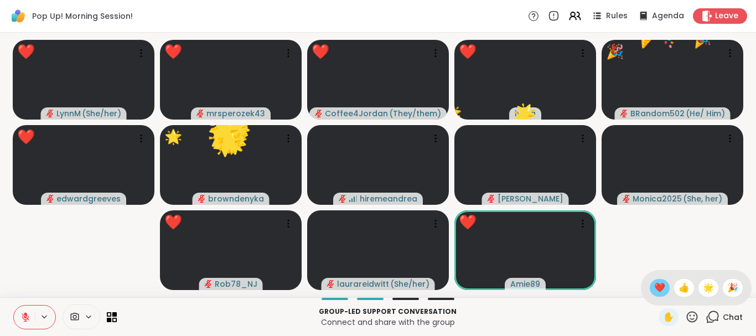
click at [654, 286] on span "❤️" at bounding box center [659, 287] width 11 height 13
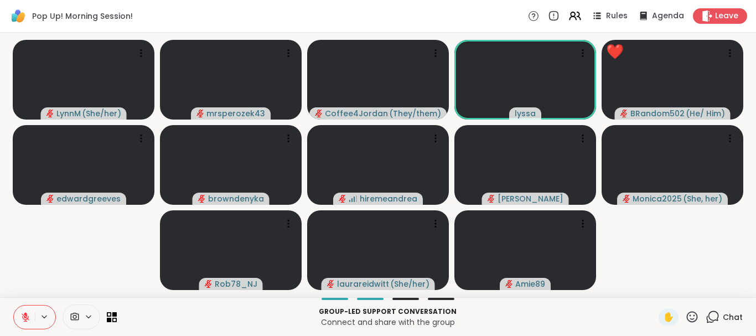
click at [692, 314] on icon at bounding box center [692, 317] width 14 height 14
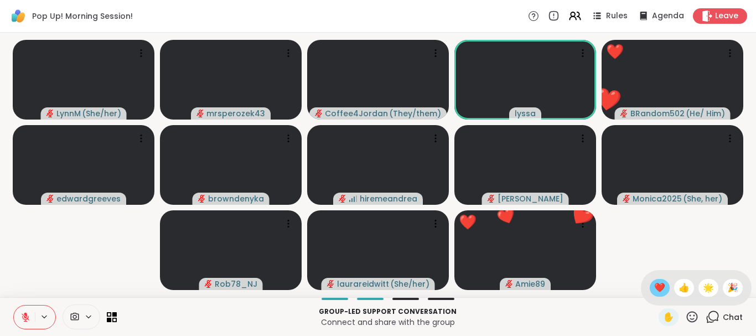
click at [659, 287] on span "❤️" at bounding box center [659, 287] width 11 height 13
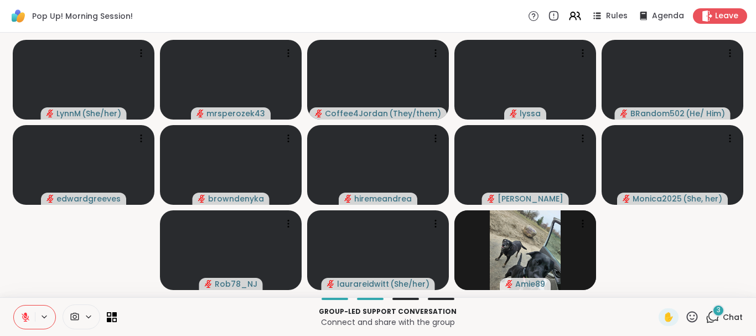
click at [21, 313] on icon at bounding box center [25, 317] width 10 height 10
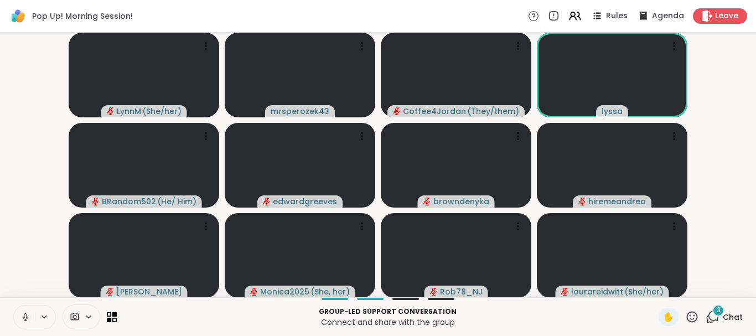
click at [21, 313] on icon at bounding box center [25, 317] width 10 height 10
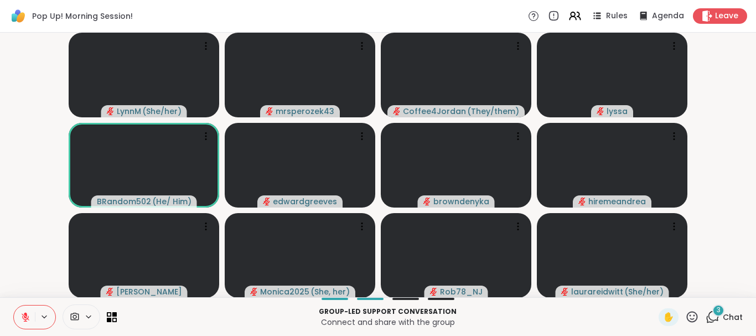
click at [715, 307] on div "3" at bounding box center [718, 310] width 12 height 12
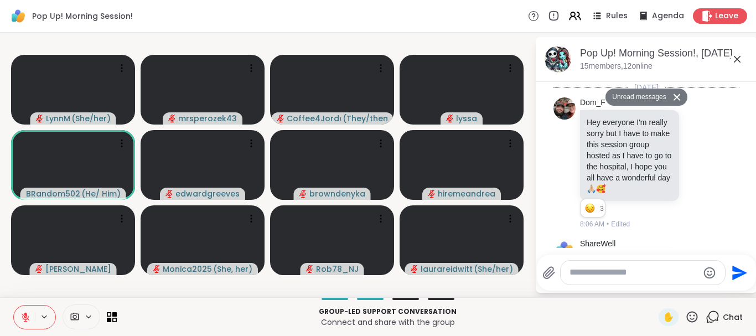
scroll to position [1070, 0]
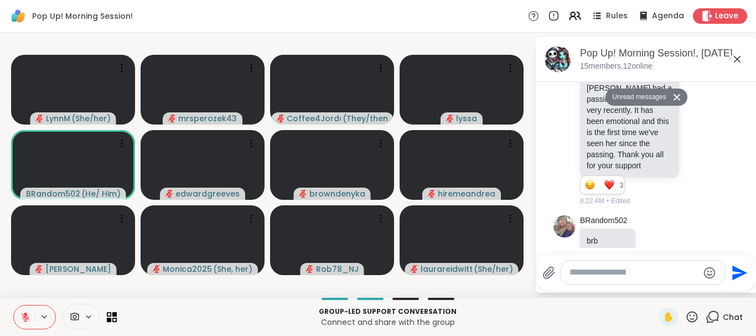
click at [673, 97] on icon at bounding box center [677, 96] width 8 height 7
click at [735, 56] on icon at bounding box center [736, 59] width 13 height 13
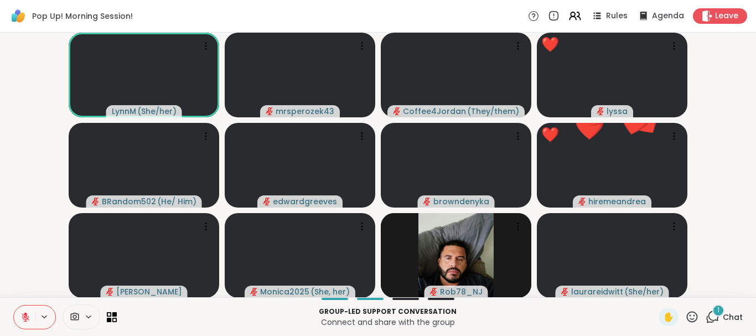
click at [693, 320] on icon at bounding box center [692, 317] width 14 height 14
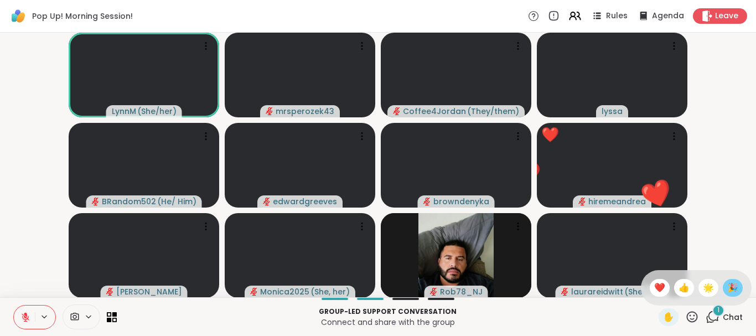
click at [729, 284] on span "🎉" at bounding box center [732, 287] width 11 height 13
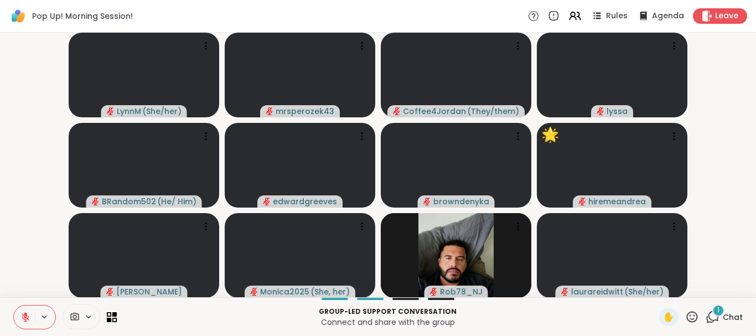
click at [23, 313] on icon at bounding box center [25, 317] width 10 height 10
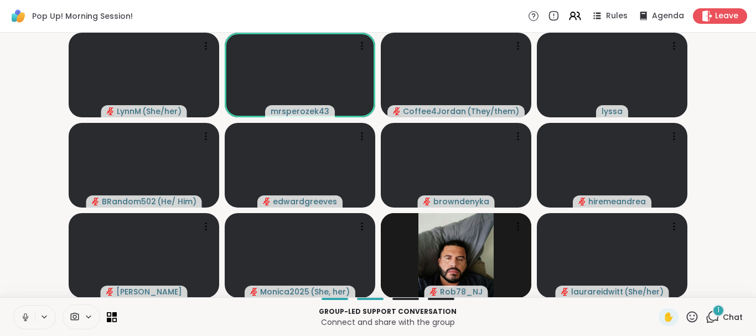
click at [22, 310] on button at bounding box center [24, 316] width 21 height 23
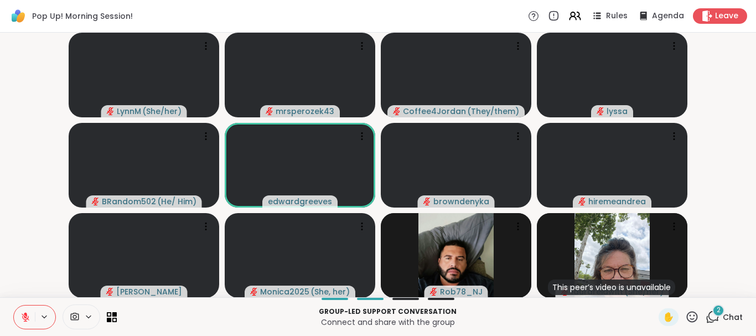
click at [717, 309] on span "2" at bounding box center [718, 309] width 4 height 9
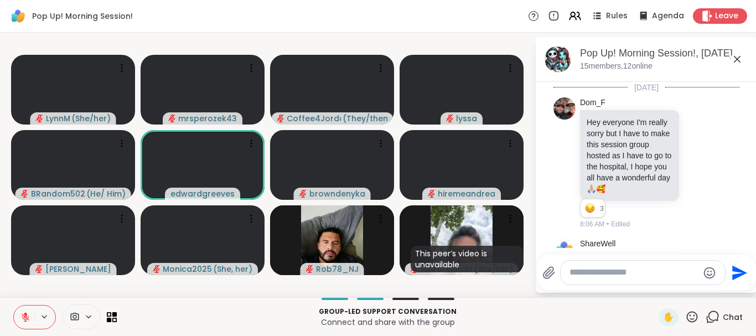
scroll to position [1188, 0]
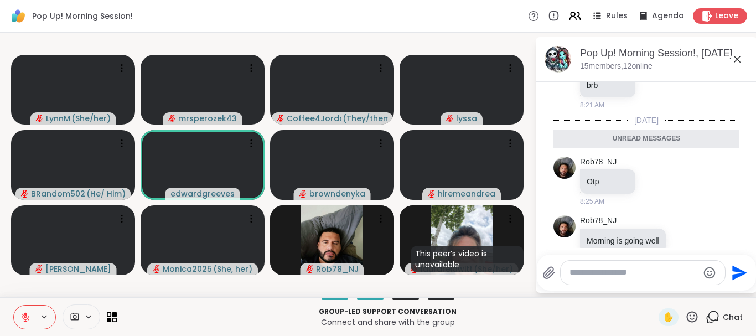
click at [596, 277] on textarea "Type your message" at bounding box center [633, 273] width 129 height 12
type textarea "*"
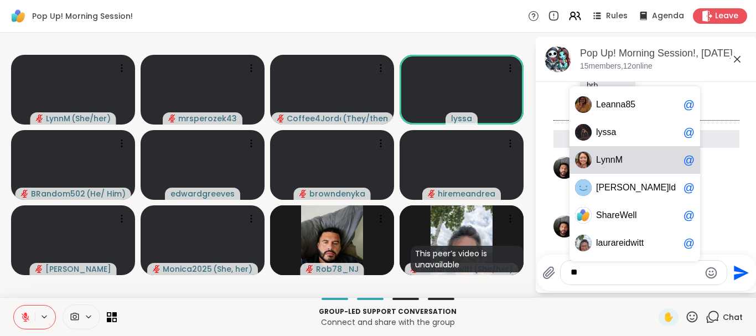
click at [609, 156] on span "ynnM" at bounding box center [612, 159] width 22 height 11
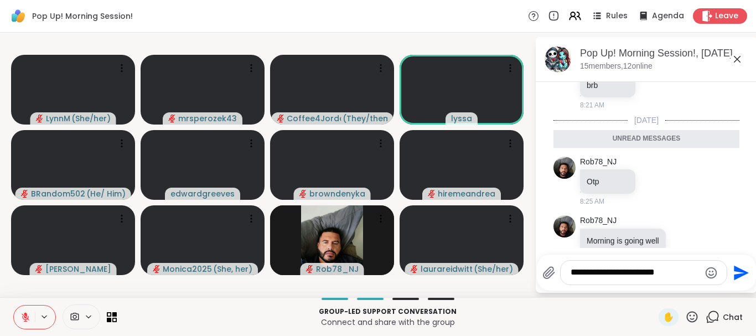
type textarea "**********"
click at [737, 268] on icon "Send" at bounding box center [741, 272] width 15 height 15
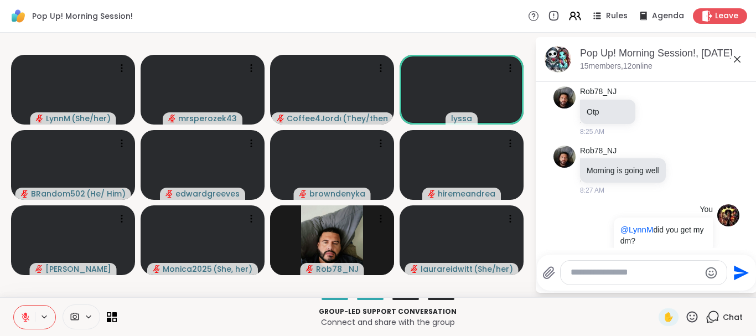
click at [737, 59] on icon at bounding box center [737, 59] width 7 height 7
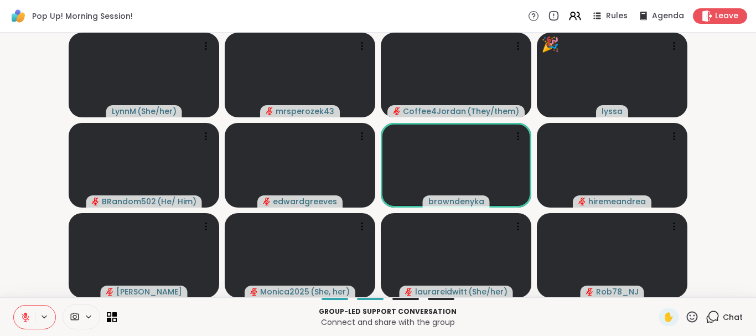
click at [691, 314] on icon at bounding box center [692, 317] width 14 height 14
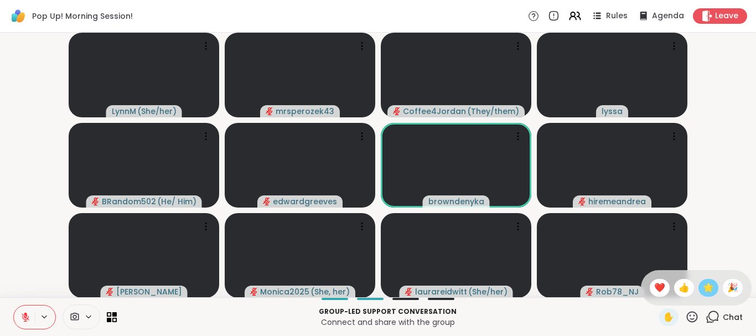
click at [704, 283] on span "🌟" at bounding box center [708, 287] width 11 height 13
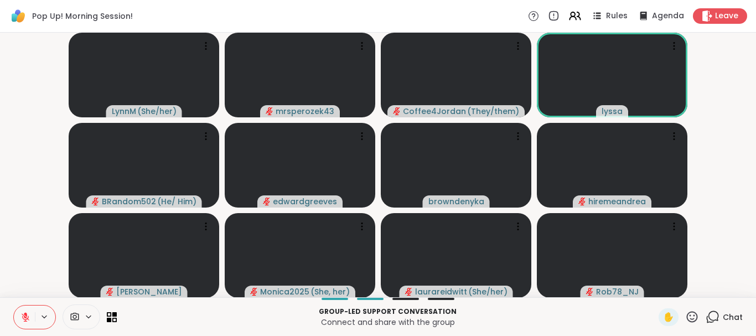
click at [692, 316] on icon at bounding box center [692, 317] width 14 height 14
click at [656, 286] on span "❤️" at bounding box center [659, 287] width 11 height 13
click at [711, 315] on icon at bounding box center [712, 317] width 14 height 14
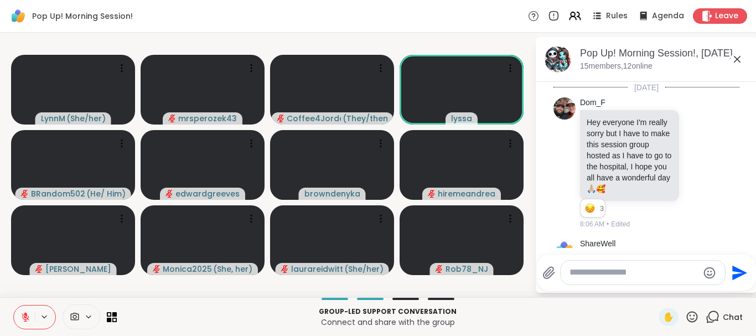
scroll to position [1221, 0]
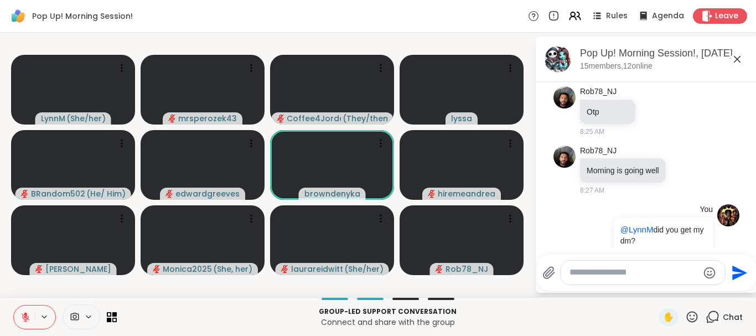
click at [736, 56] on icon at bounding box center [736, 59] width 13 height 13
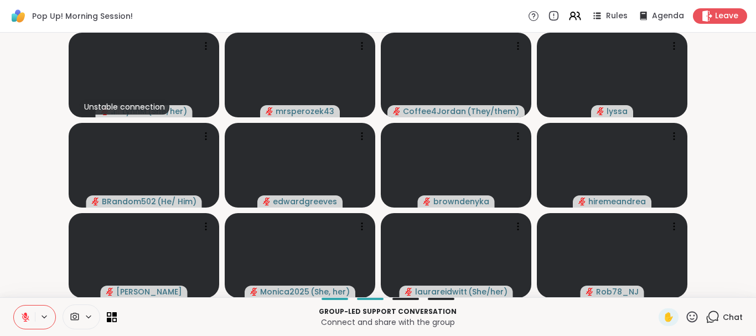
click at [24, 314] on icon at bounding box center [25, 317] width 10 height 10
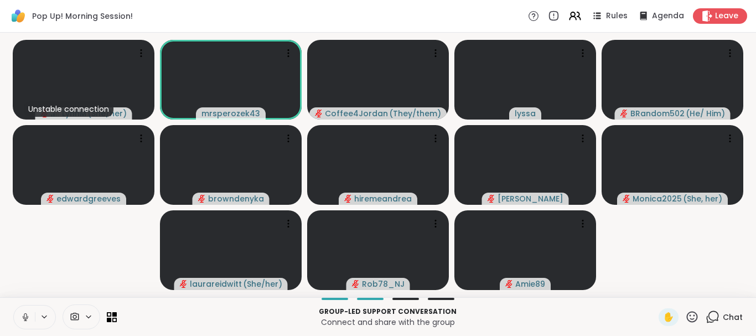
click at [24, 316] on icon at bounding box center [25, 315] width 3 height 5
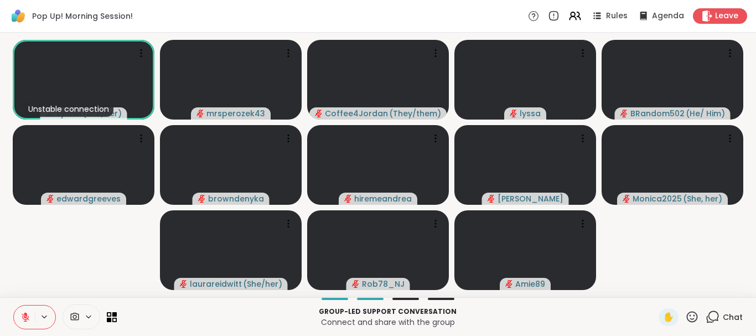
click at [25, 315] on icon at bounding box center [25, 314] width 3 height 4
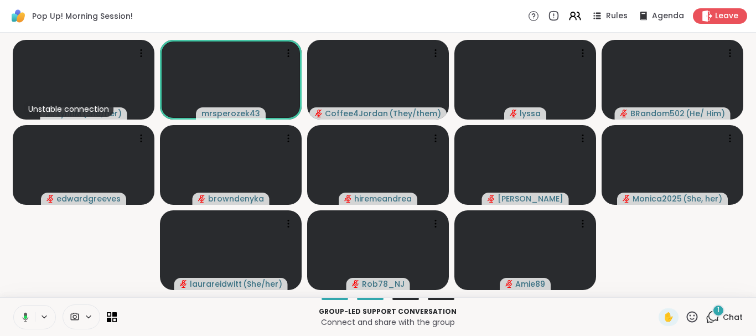
click at [25, 315] on icon at bounding box center [26, 316] width 6 height 9
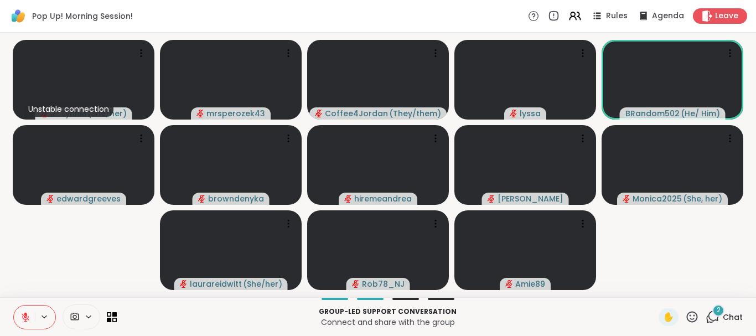
click at [717, 308] on span "2" at bounding box center [718, 309] width 4 height 9
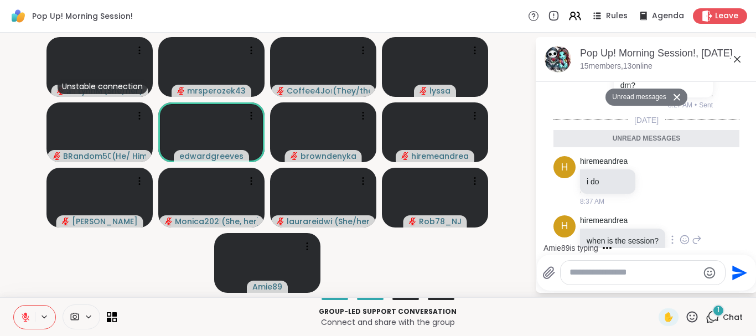
scroll to position [1479, 0]
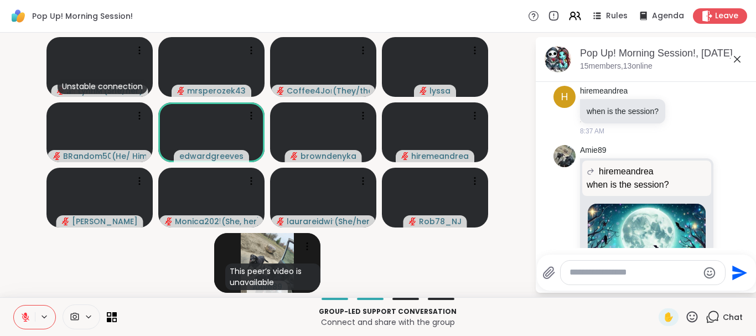
click at [622, 277] on textarea "Type your message" at bounding box center [633, 273] width 129 height 12
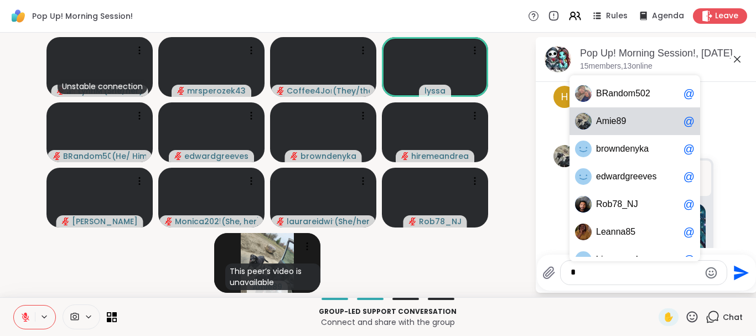
click at [621, 124] on span "9" at bounding box center [623, 121] width 5 height 11
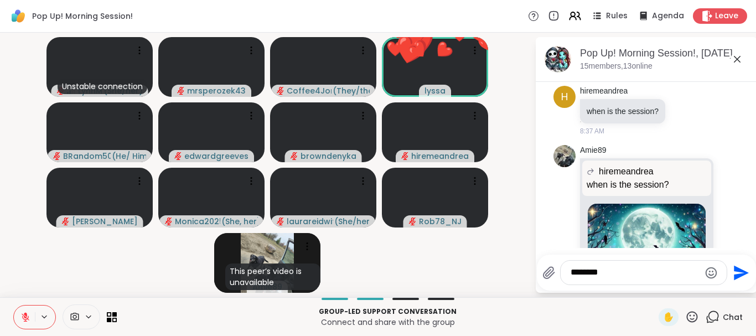
click at [621, 145] on div "Amie89" at bounding box center [648, 150] width 136 height 11
click at [661, 259] on div "******* Send" at bounding box center [646, 272] width 219 height 36
click at [662, 272] on textarea "*******" at bounding box center [634, 273] width 129 height 12
type textarea "**********"
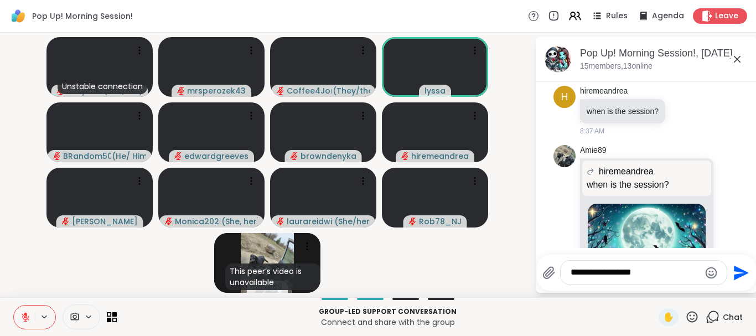
click at [738, 266] on icon "Send" at bounding box center [740, 273] width 18 height 18
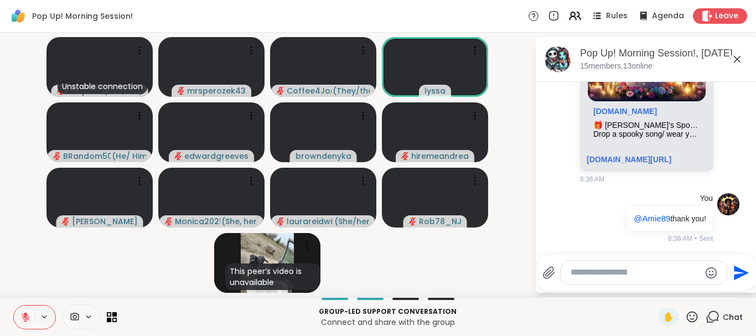
click at [735, 53] on icon at bounding box center [736, 59] width 13 height 13
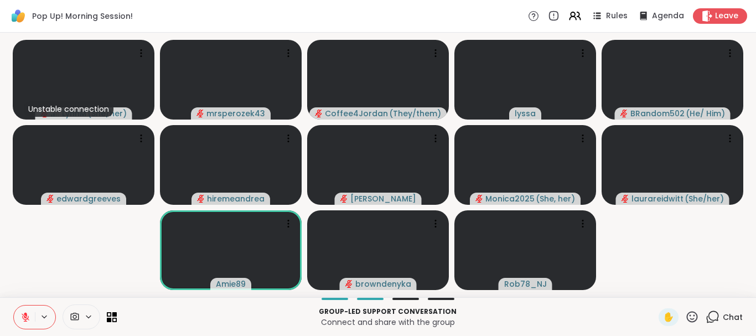
click at [22, 311] on button at bounding box center [24, 316] width 21 height 23
click at [27, 312] on icon at bounding box center [25, 317] width 10 height 10
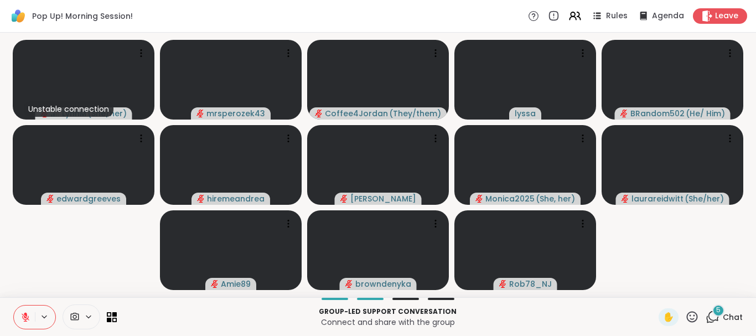
click at [717, 310] on span "5" at bounding box center [718, 309] width 4 height 9
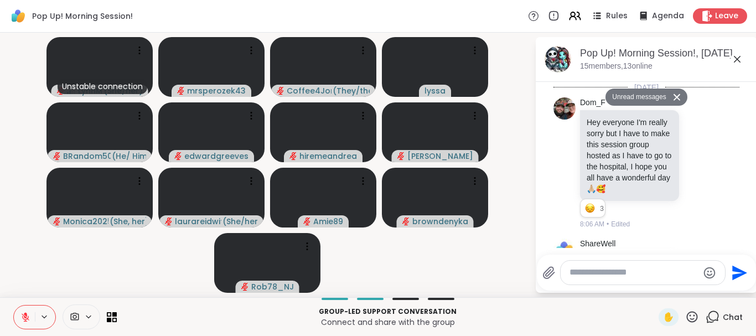
scroll to position [2514, 0]
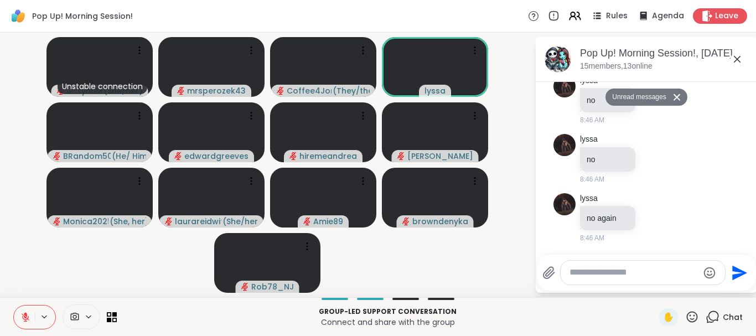
click at [735, 59] on icon at bounding box center [736, 59] width 13 height 13
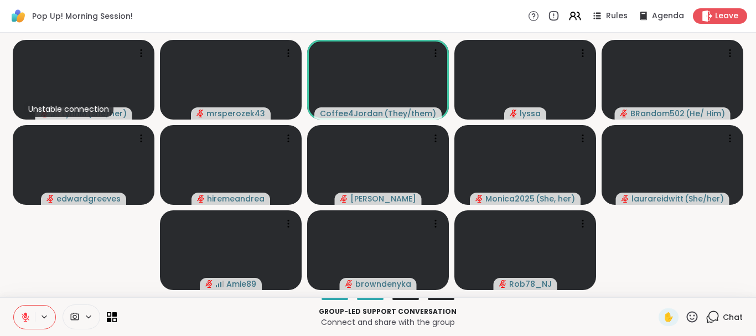
click at [689, 316] on icon at bounding box center [692, 317] width 14 height 14
click at [734, 283] on span "🎉" at bounding box center [732, 287] width 11 height 13
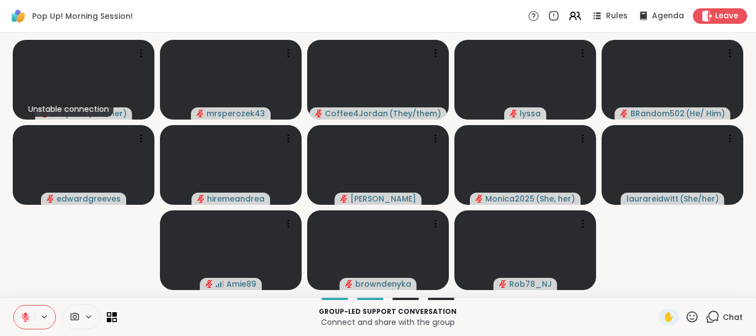
click at [23, 314] on icon at bounding box center [26, 317] width 8 height 8
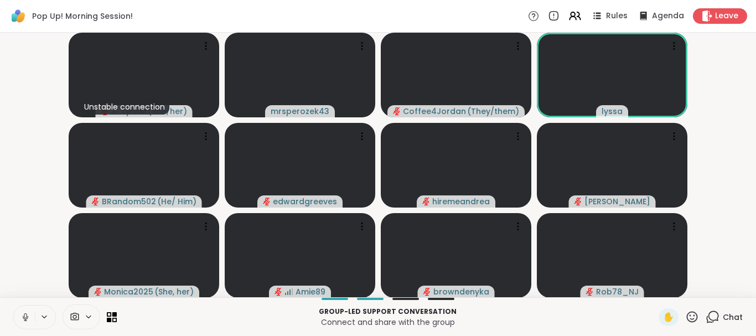
click at [23, 312] on icon at bounding box center [25, 317] width 10 height 10
click at [27, 311] on button at bounding box center [24, 316] width 21 height 23
click at [23, 315] on icon at bounding box center [25, 317] width 10 height 10
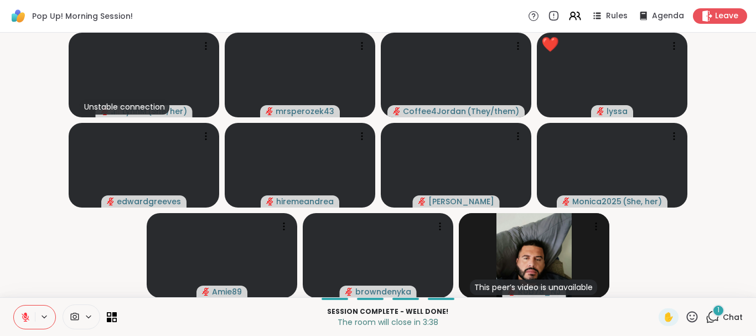
click at [23, 310] on button at bounding box center [24, 316] width 21 height 23
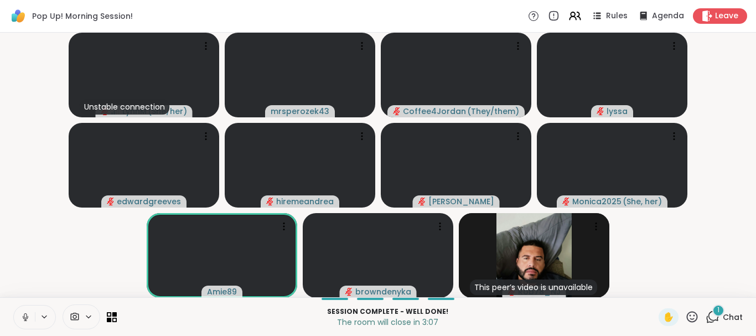
click at [24, 314] on icon at bounding box center [25, 317] width 10 height 10
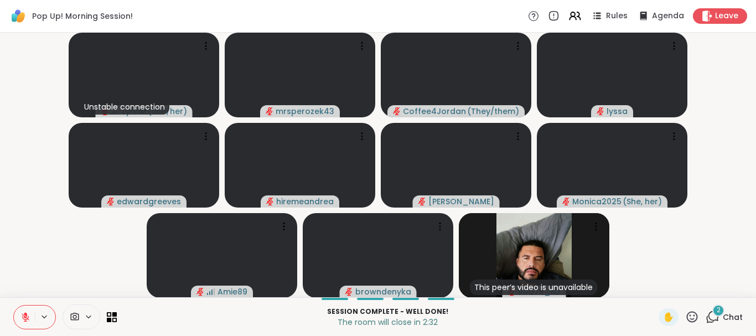
click at [718, 305] on div "2" at bounding box center [718, 310] width 12 height 12
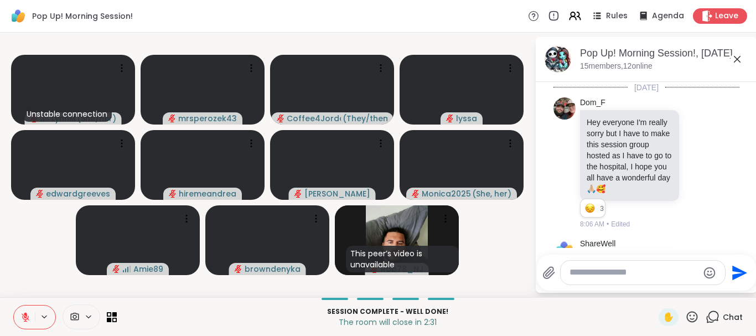
scroll to position [2706, 0]
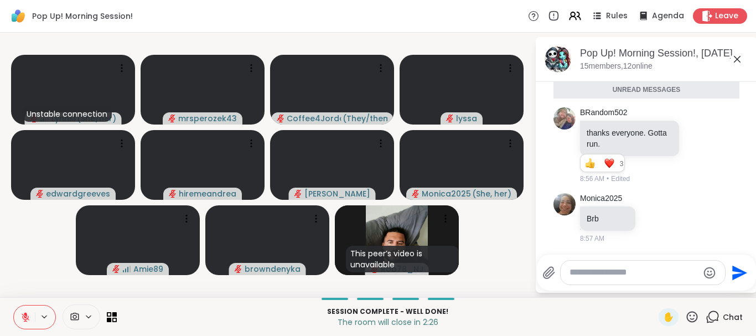
click at [736, 58] on icon at bounding box center [737, 59] width 7 height 7
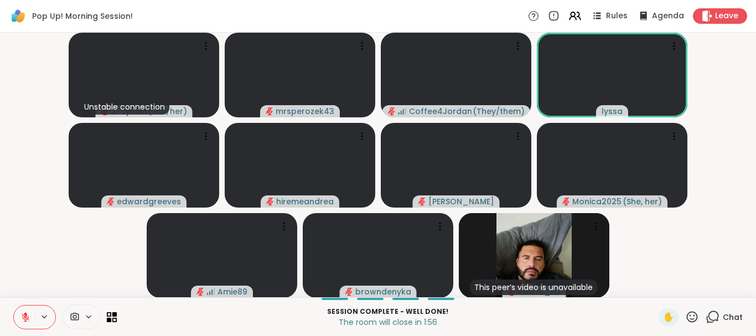
click at [26, 311] on button at bounding box center [24, 316] width 21 height 23
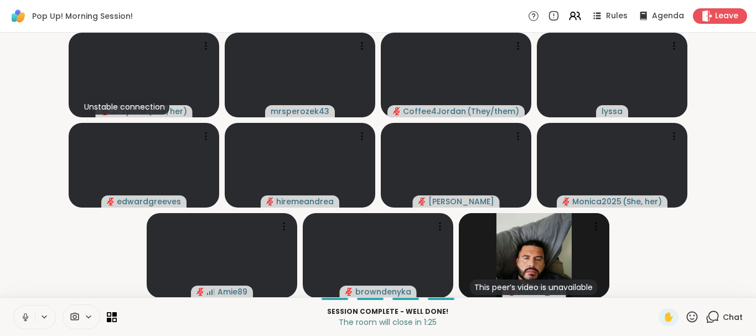
click at [26, 318] on icon at bounding box center [25, 315] width 3 height 5
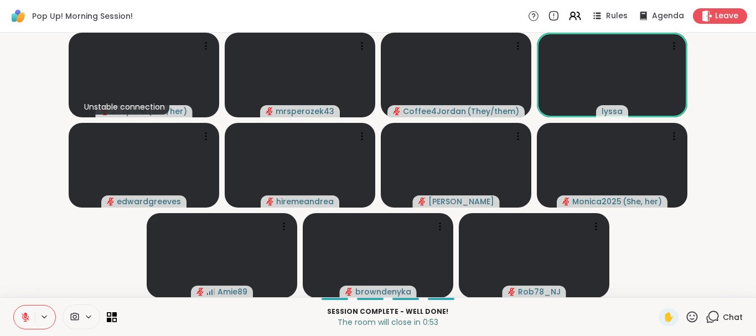
click at [713, 314] on icon at bounding box center [712, 317] width 14 height 14
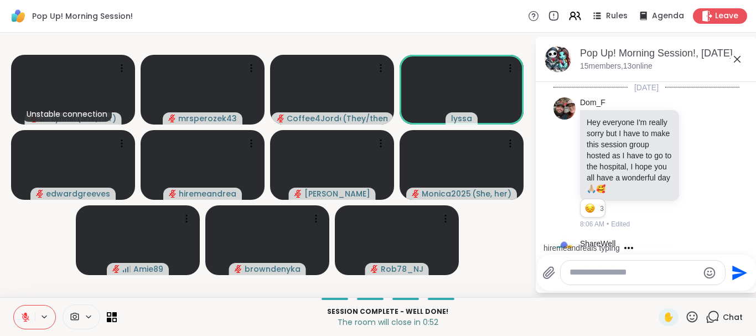
scroll to position [2669, 0]
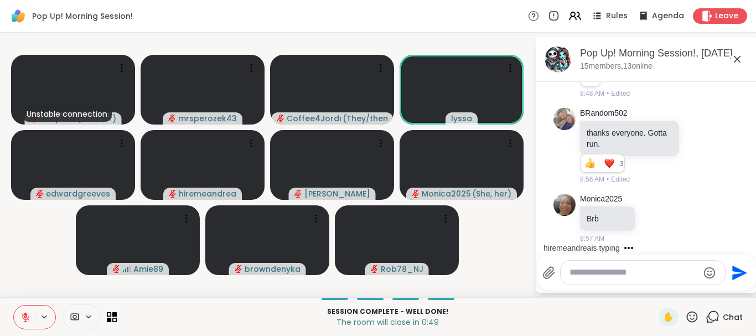
click at [607, 275] on textarea "Type your message" at bounding box center [633, 273] width 129 height 12
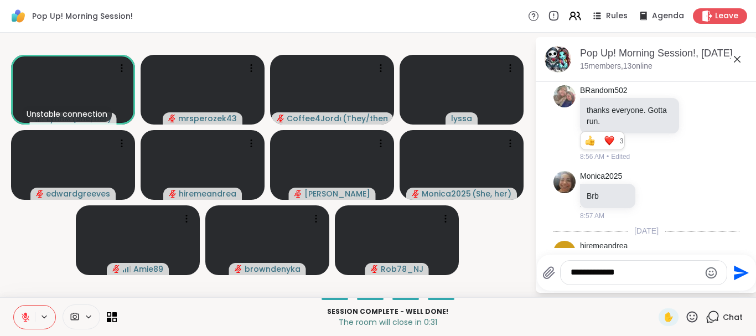
scroll to position [2750, 0]
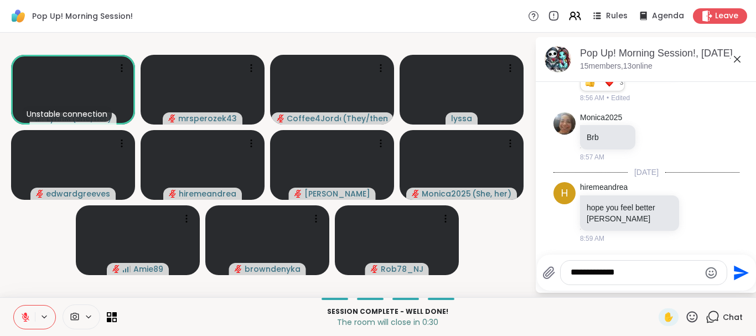
type textarea "**********"
click at [738, 269] on icon "Send" at bounding box center [741, 272] width 15 height 15
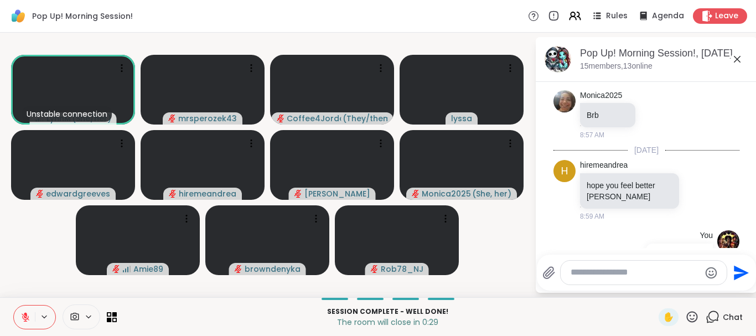
scroll to position [2809, 0]
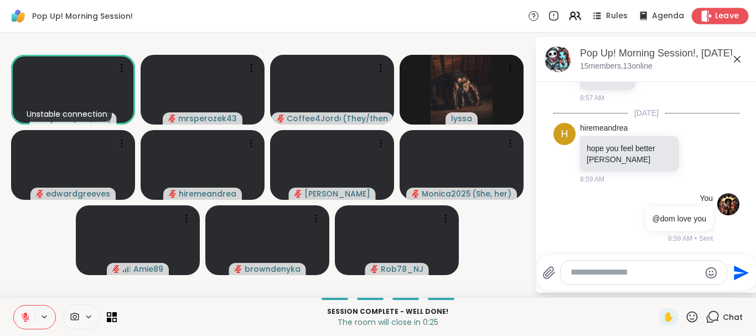
click at [725, 18] on span "Leave" at bounding box center [727, 17] width 24 height 12
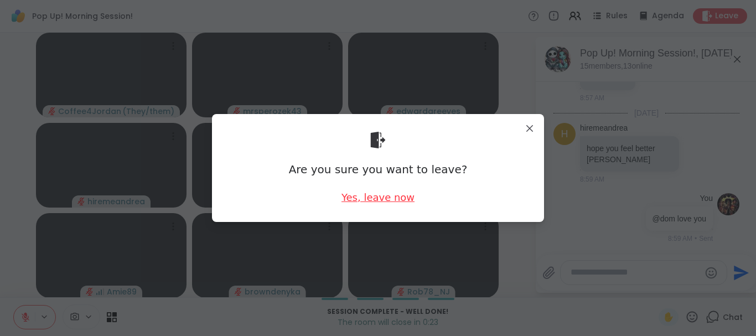
click at [352, 195] on div "Yes, leave now" at bounding box center [377, 197] width 73 height 14
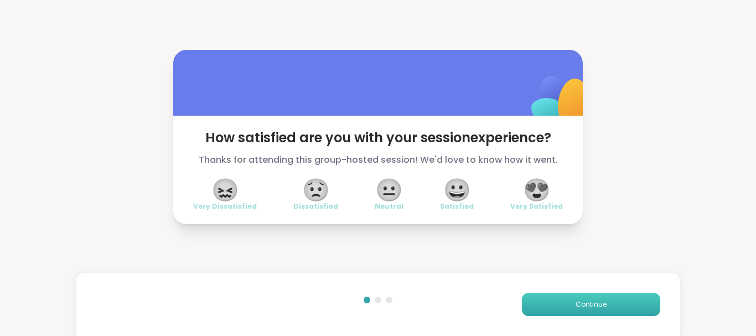
click at [574, 304] on button "Continue" at bounding box center [591, 304] width 138 height 23
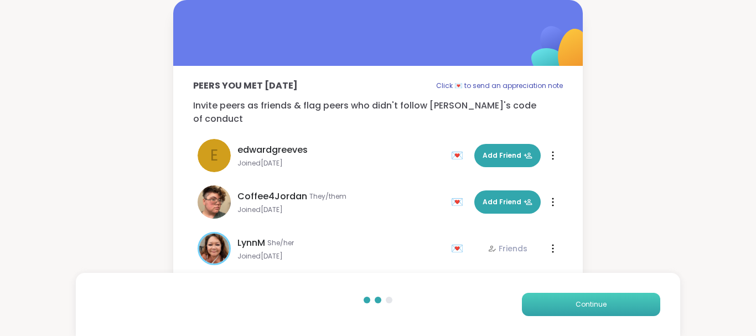
click at [574, 304] on button "Continue" at bounding box center [591, 304] width 138 height 23
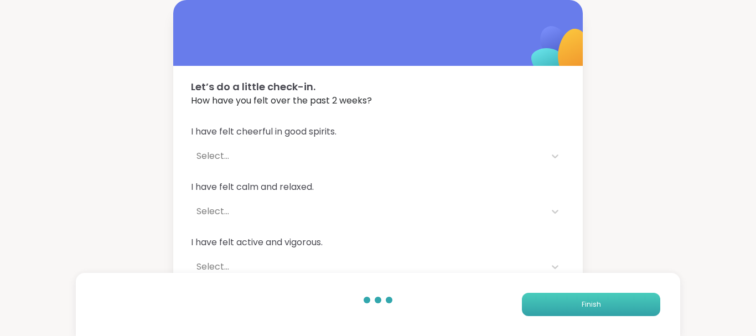
click at [585, 301] on span "Finish" at bounding box center [590, 304] width 19 height 10
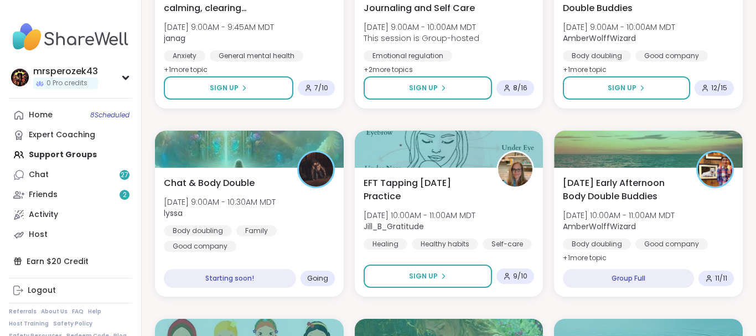
scroll to position [395, 0]
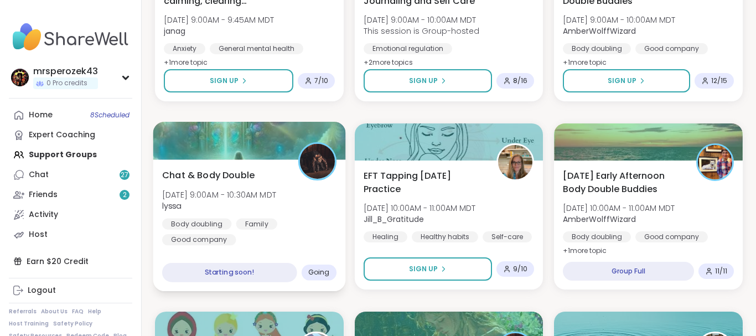
click at [236, 185] on div "Chat & Body Double Fri, Oct 10 | 9:00AM - 10:30AM MDT lyssa Body doubling Famil…" at bounding box center [249, 206] width 174 height 77
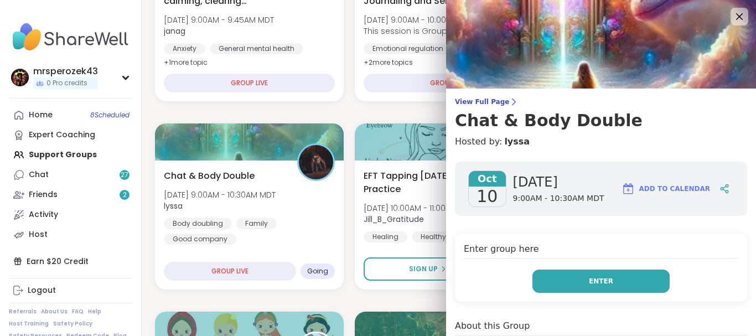
click at [558, 280] on button "Enter" at bounding box center [600, 280] width 137 height 23
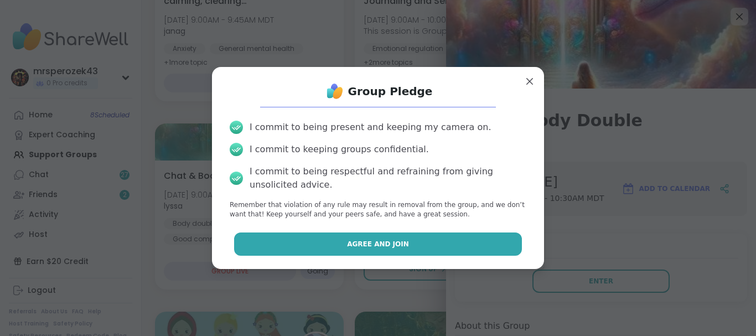
click at [449, 237] on button "Agree and Join" at bounding box center [378, 243] width 288 height 23
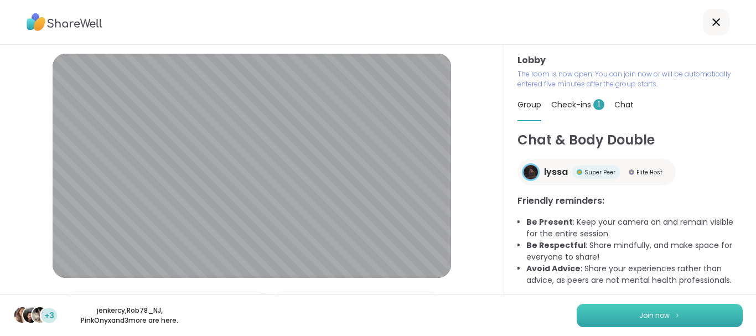
click at [623, 315] on button "Join now" at bounding box center [659, 315] width 166 height 23
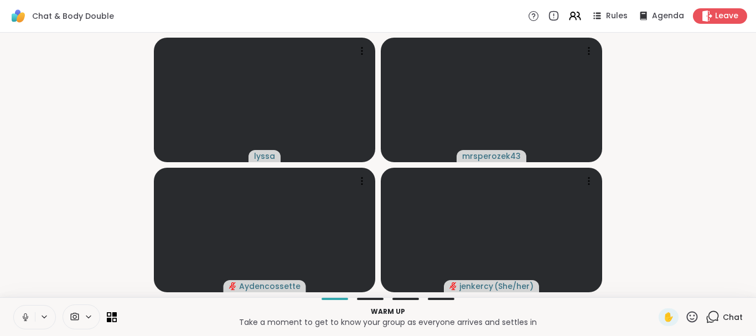
click at [27, 316] on icon at bounding box center [25, 317] width 10 height 10
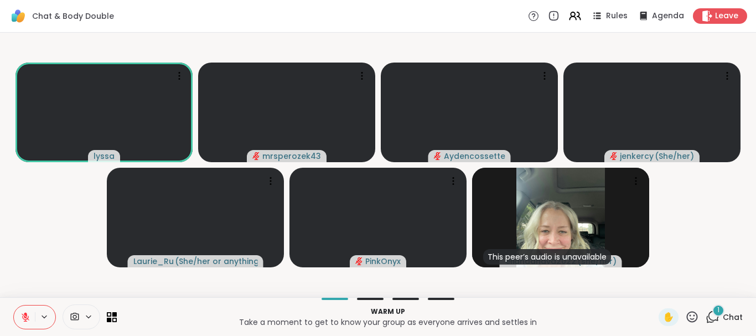
click at [717, 308] on div "1" at bounding box center [718, 310] width 12 height 12
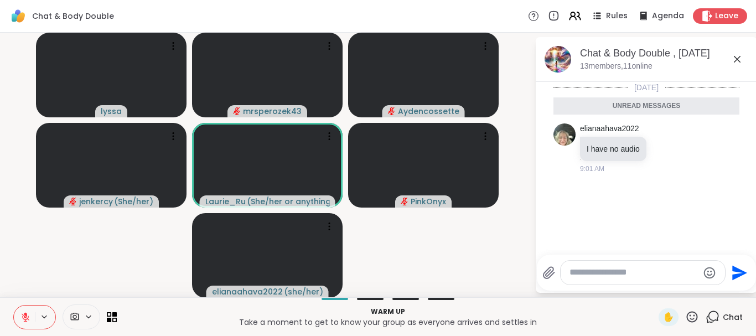
click at [737, 55] on icon at bounding box center [736, 59] width 13 height 13
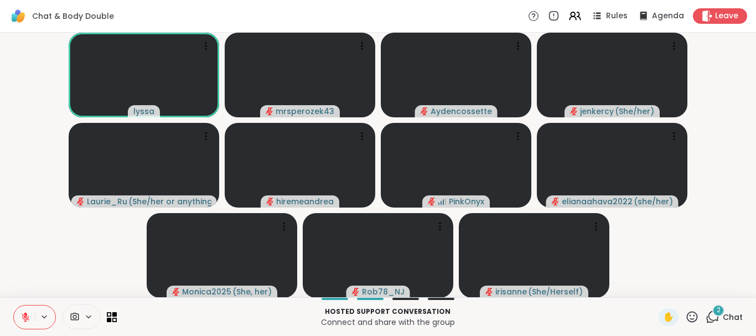
click at [724, 67] on video-player-container "lyssa mrsperozek43 Aydencossette jenkercy ( She/her ) Laurie_Ru ( She/her or an…" at bounding box center [378, 165] width 742 height 256
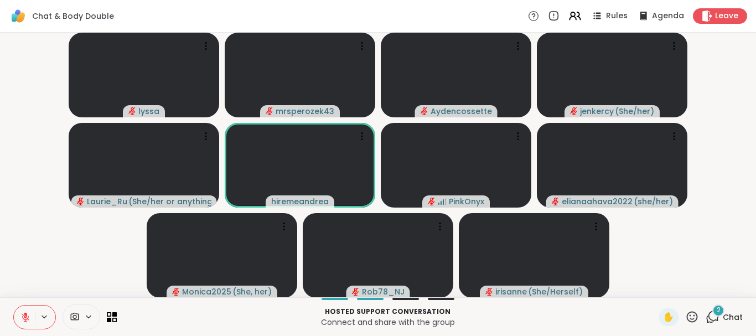
click at [718, 307] on span "2" at bounding box center [718, 309] width 4 height 9
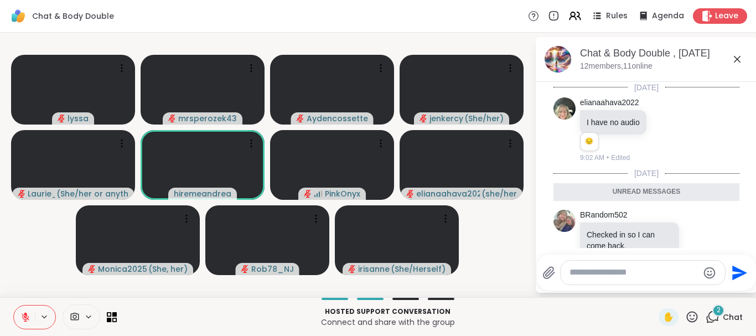
scroll to position [151, 0]
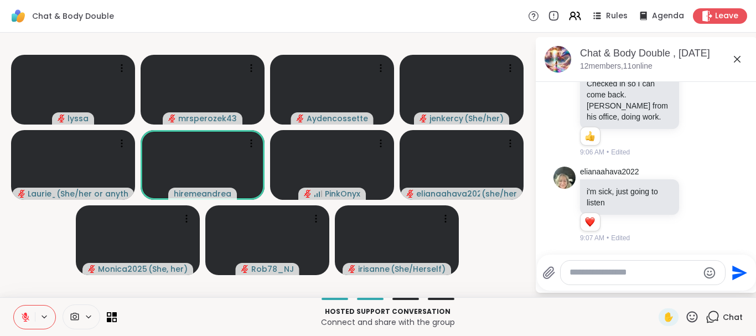
click at [735, 57] on icon at bounding box center [737, 59] width 7 height 7
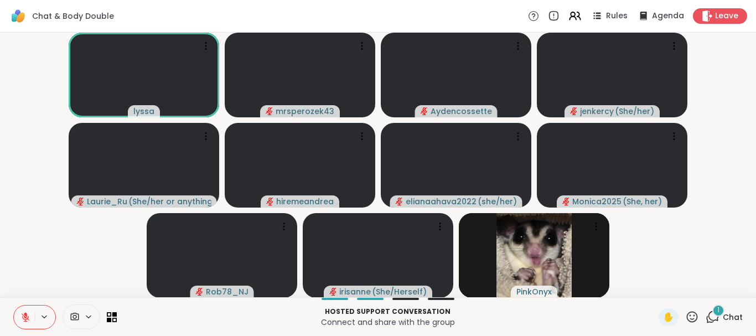
click at [713, 309] on div "1 Chat" at bounding box center [723, 317] width 37 height 18
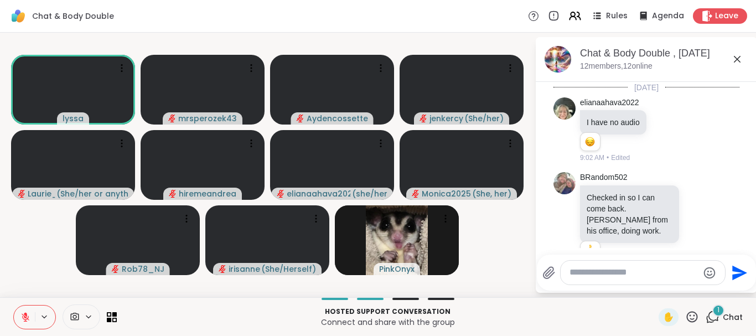
scroll to position [226, 0]
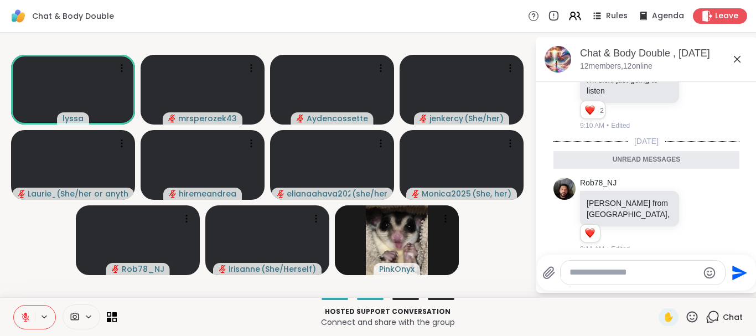
click at [735, 55] on icon at bounding box center [736, 59] width 13 height 13
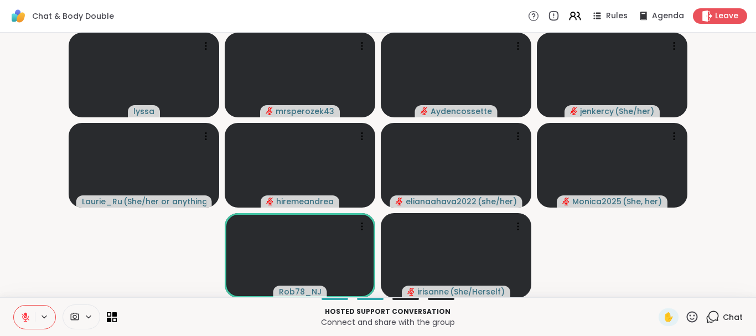
click at [37, 297] on div "lyssa mrsperozek43 Aydencossette jenkercy ( She/her ) Laurie_Ru ( She/her or an…" at bounding box center [378, 165] width 756 height 264
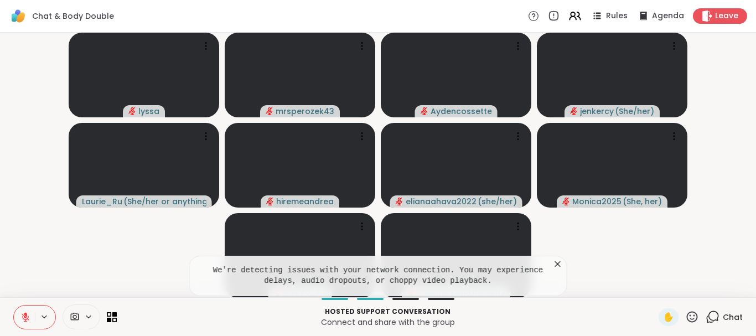
click at [555, 262] on icon at bounding box center [558, 264] width 6 height 6
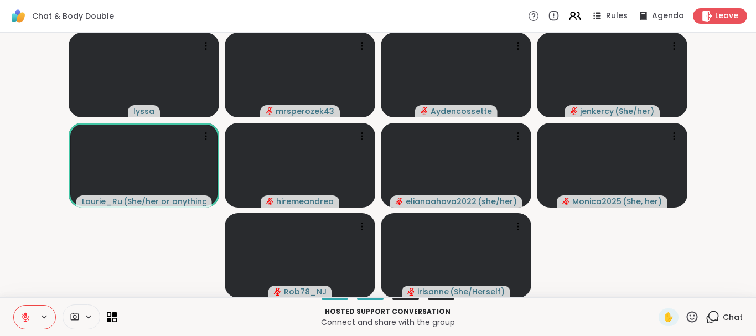
click at [25, 314] on icon at bounding box center [25, 314] width 3 height 4
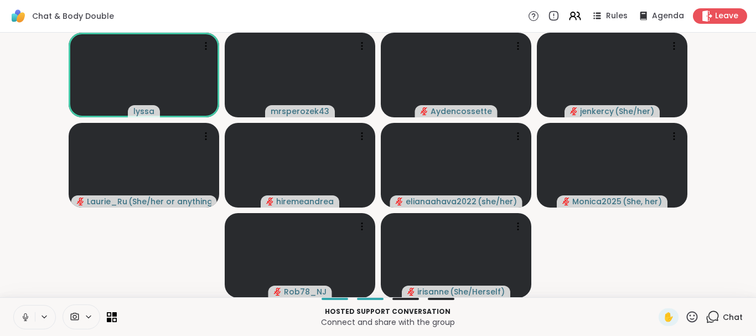
click at [25, 311] on button at bounding box center [24, 316] width 21 height 23
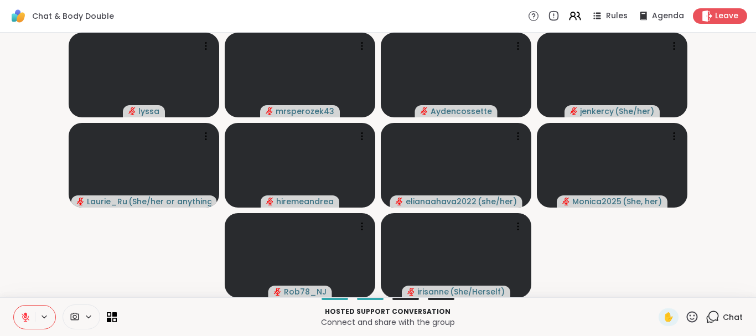
click at [25, 316] on icon at bounding box center [25, 317] width 10 height 10
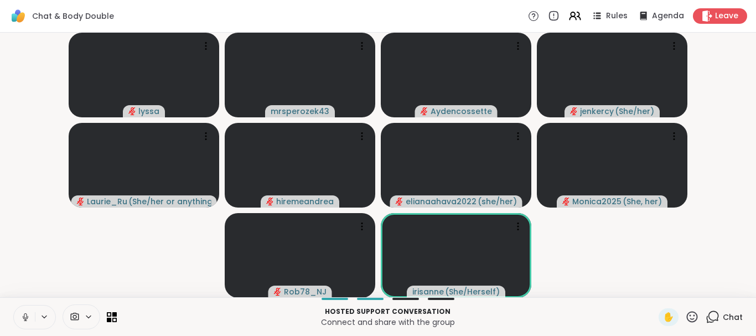
click at [130, 251] on video-player-container "lyssa mrsperozek43 Aydencossette jenkercy ( She/her ) Laurie_Ru ( She/her or an…" at bounding box center [378, 165] width 742 height 256
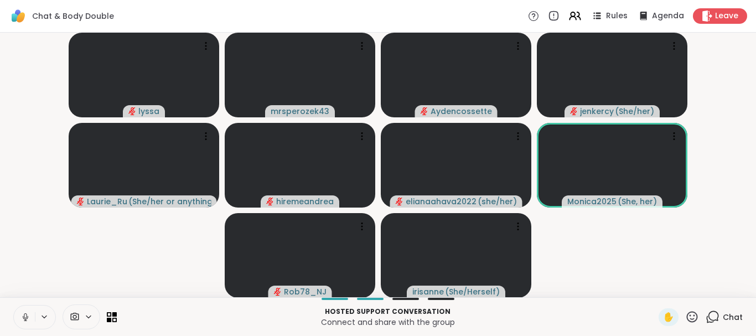
click at [24, 315] on icon at bounding box center [25, 317] width 10 height 10
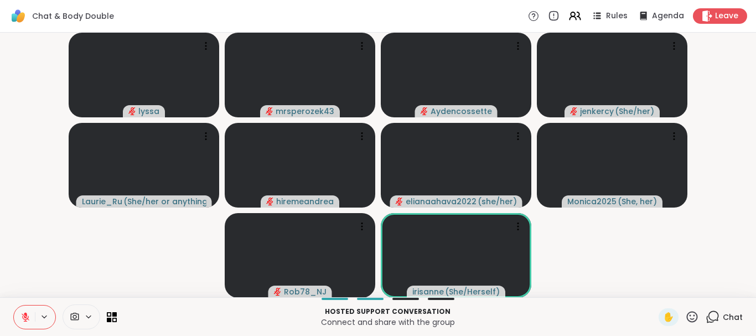
click at [22, 312] on icon at bounding box center [25, 317] width 10 height 10
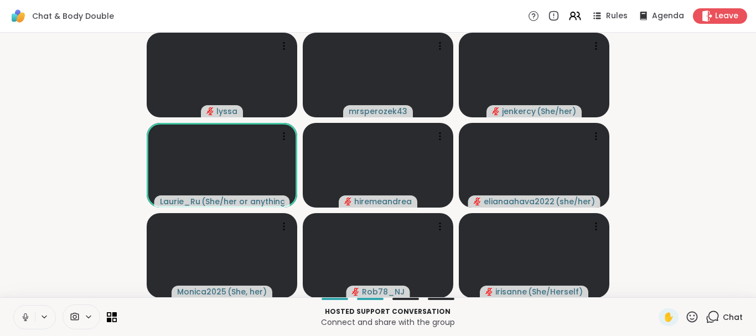
click at [23, 316] on icon at bounding box center [25, 317] width 10 height 10
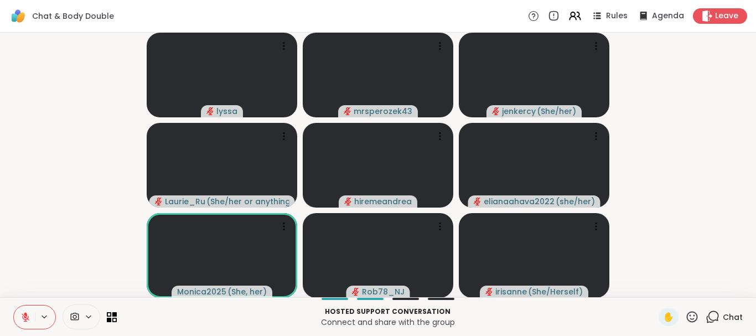
click at [26, 317] on icon at bounding box center [26, 317] width 8 height 8
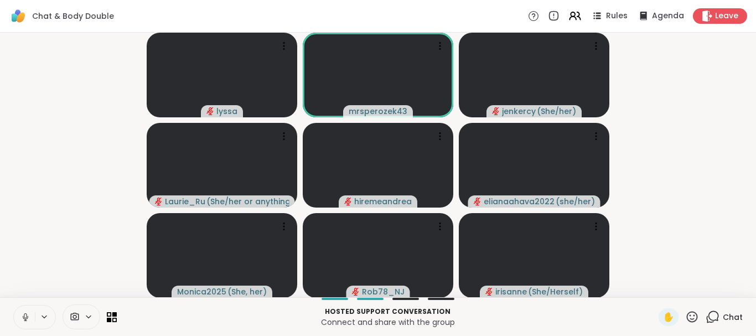
click at [24, 312] on icon at bounding box center [25, 317] width 10 height 10
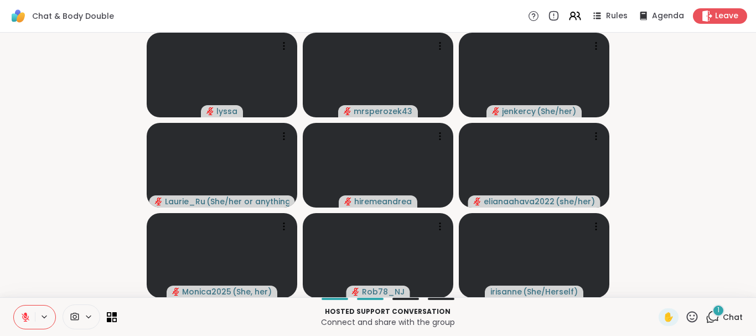
click at [715, 311] on div "1" at bounding box center [718, 310] width 12 height 12
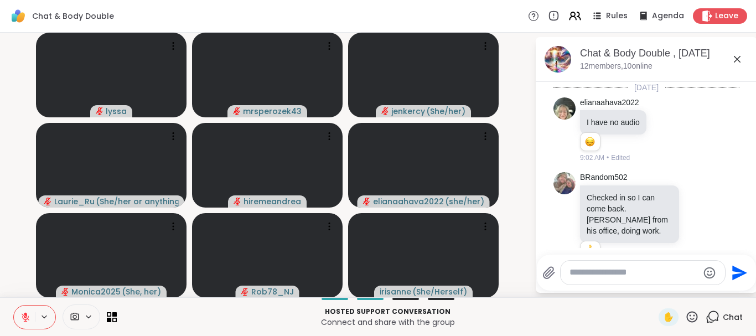
scroll to position [307, 0]
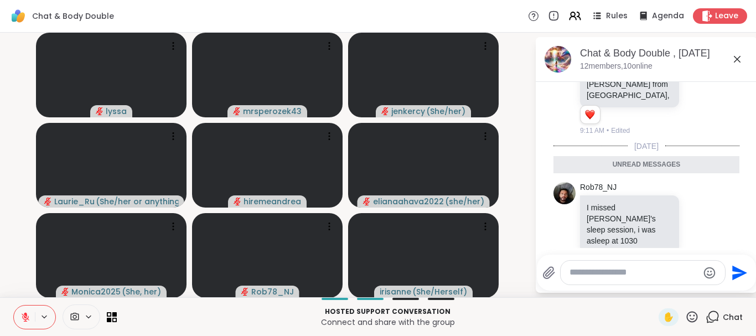
click at [736, 57] on icon at bounding box center [736, 59] width 13 height 13
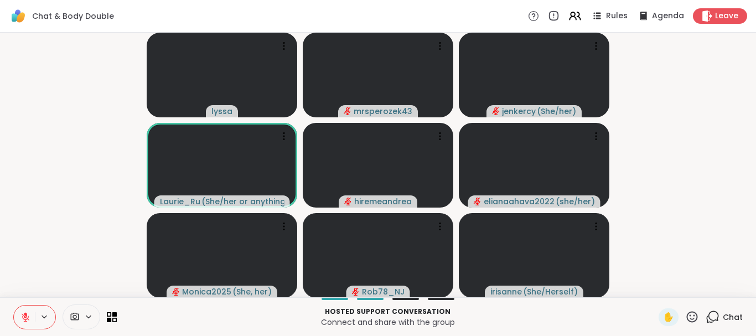
click at [25, 316] on icon at bounding box center [26, 317] width 8 height 8
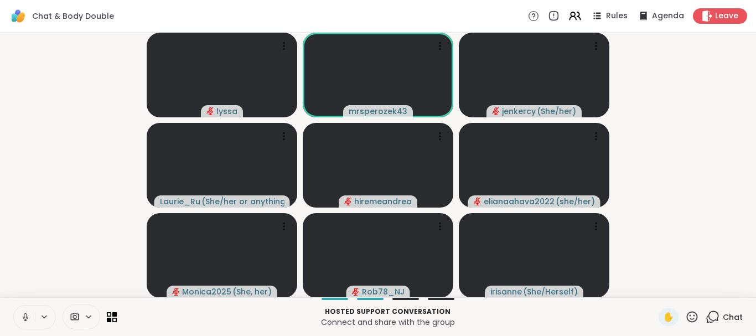
click at [25, 310] on button at bounding box center [24, 316] width 21 height 23
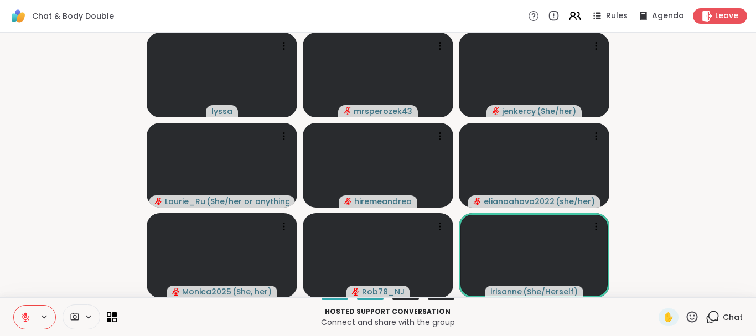
click at [21, 313] on icon at bounding box center [25, 317] width 10 height 10
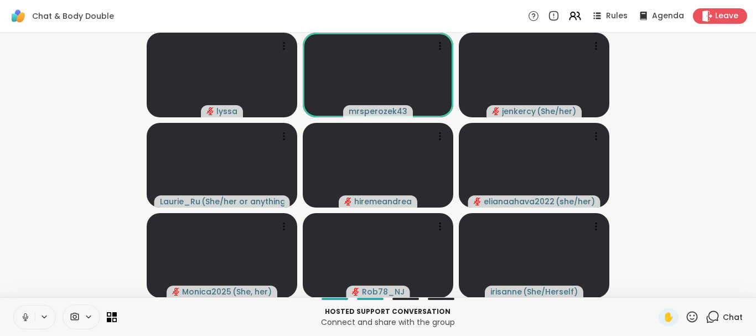
click at [24, 315] on icon at bounding box center [25, 315] width 3 height 5
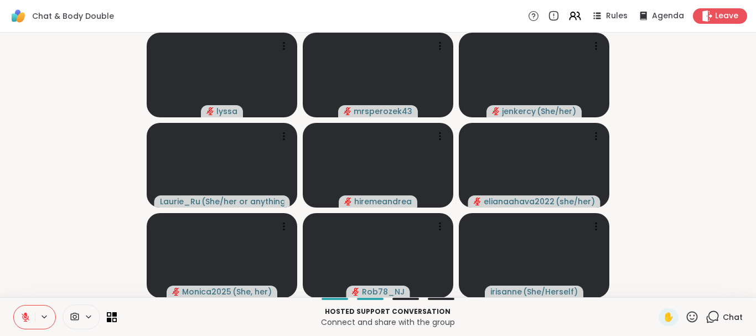
click at [700, 191] on video-player-container "lyssa mrsperozek43 jenkercy ( She/her ) Laurie_Ru ( She/her or anything else ) …" at bounding box center [378, 165] width 742 height 256
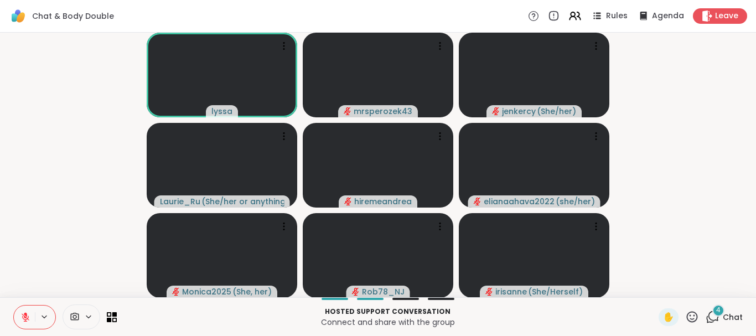
click at [715, 309] on div "4" at bounding box center [718, 310] width 12 height 12
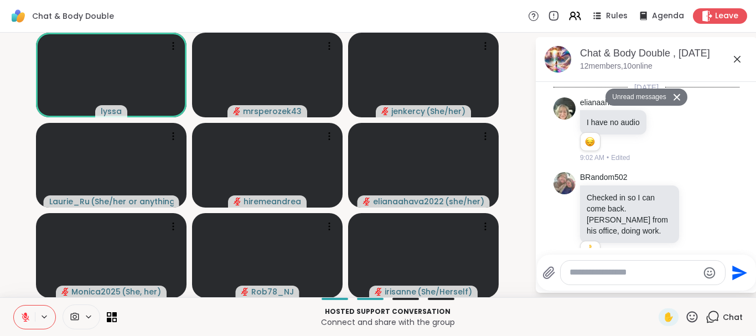
scroll to position [1085, 0]
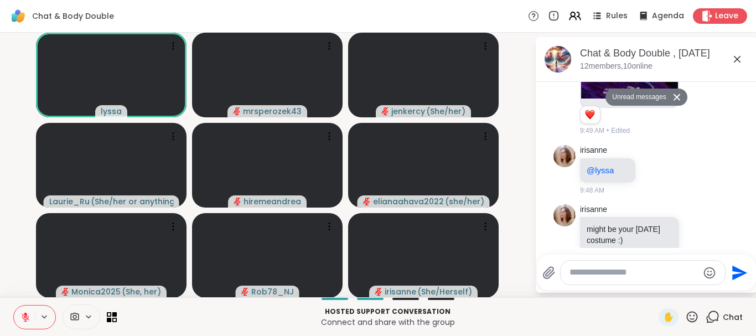
click at [676, 94] on icon at bounding box center [677, 96] width 8 height 7
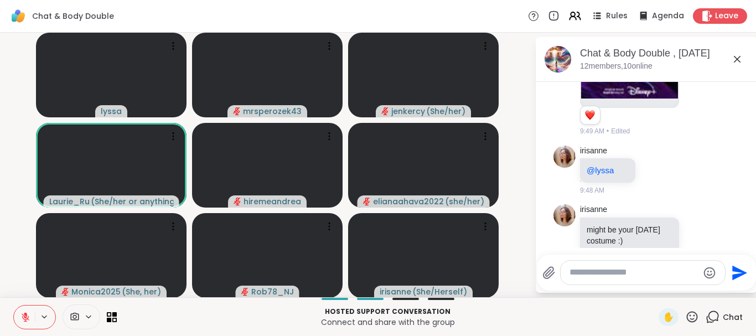
click at [25, 315] on icon at bounding box center [25, 314] width 3 height 4
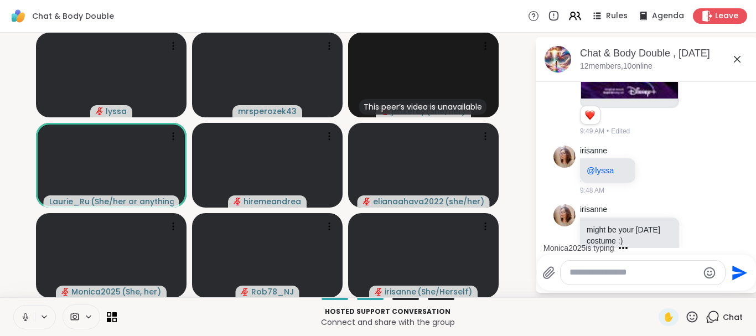
scroll to position [1117, 0]
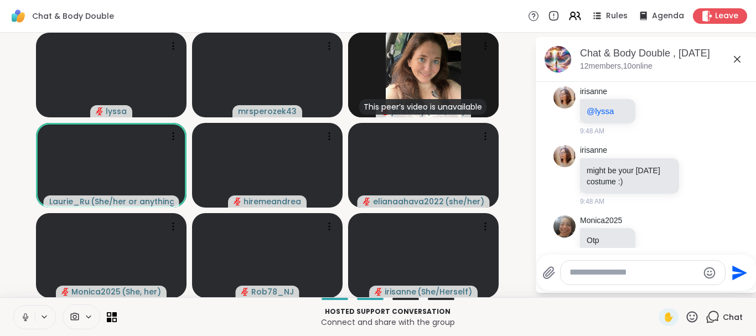
click at [20, 314] on button at bounding box center [24, 316] width 21 height 23
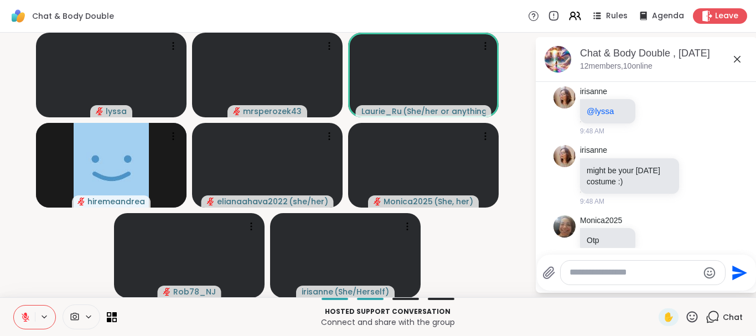
click at [737, 58] on icon at bounding box center [736, 59] width 13 height 13
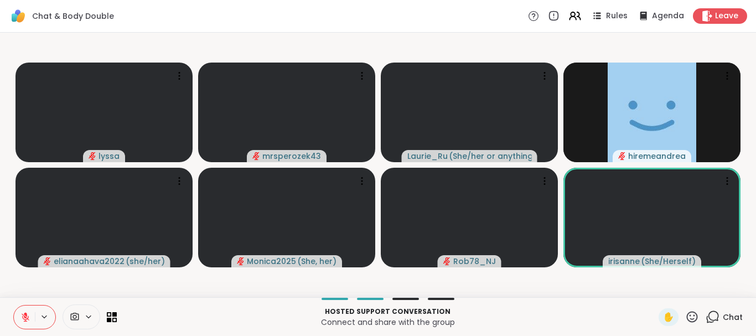
click at [20, 315] on button at bounding box center [24, 316] width 21 height 23
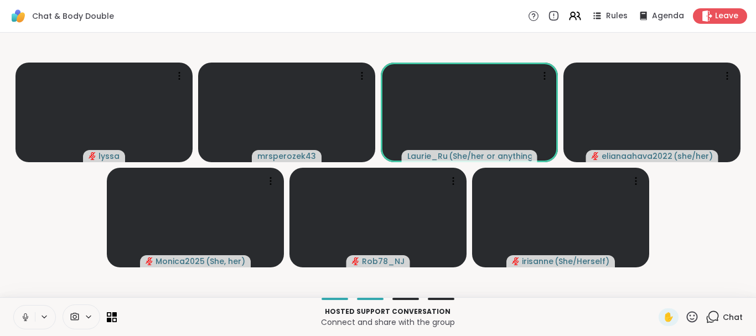
click at [23, 315] on icon at bounding box center [25, 317] width 10 height 10
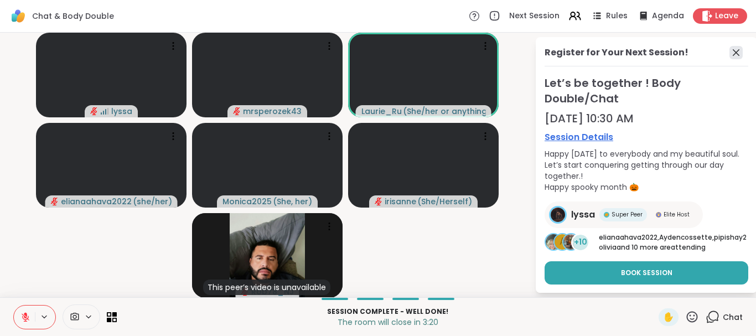
click at [736, 49] on icon at bounding box center [735, 52] width 13 height 13
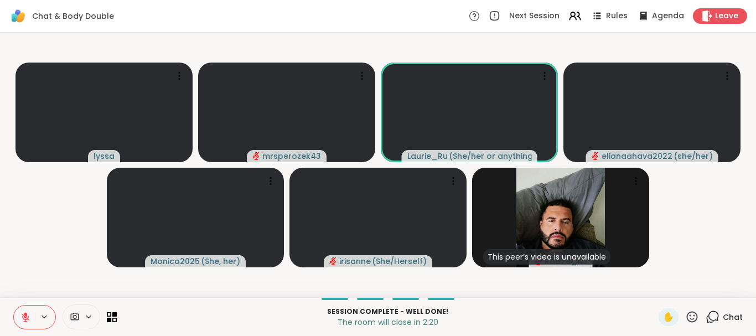
click at [25, 310] on button at bounding box center [24, 316] width 21 height 23
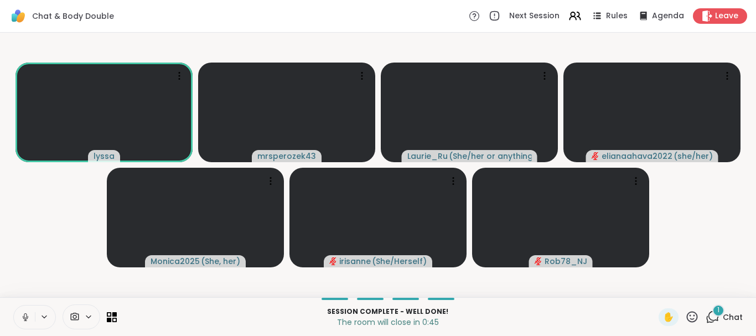
click at [24, 312] on icon at bounding box center [25, 317] width 10 height 10
click at [25, 316] on icon at bounding box center [25, 317] width 10 height 10
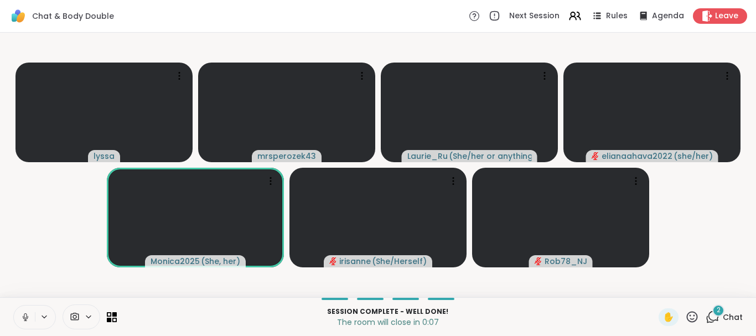
click at [24, 316] on icon at bounding box center [25, 317] width 10 height 10
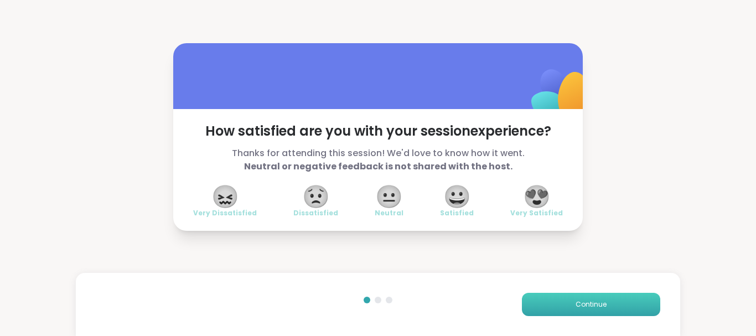
click at [565, 300] on button "Continue" at bounding box center [591, 304] width 138 height 23
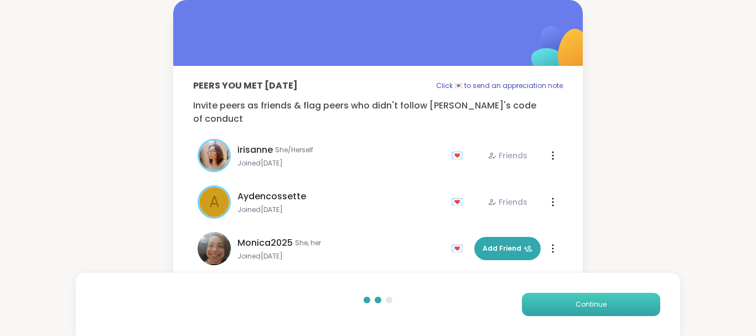
click at [565, 300] on button "Continue" at bounding box center [591, 304] width 138 height 23
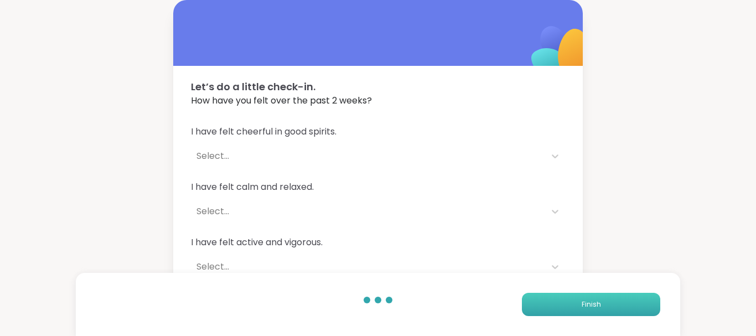
click at [565, 300] on button "Finish" at bounding box center [591, 304] width 138 height 23
